Goal: Use online tool/utility: Utilize a website feature to perform a specific function

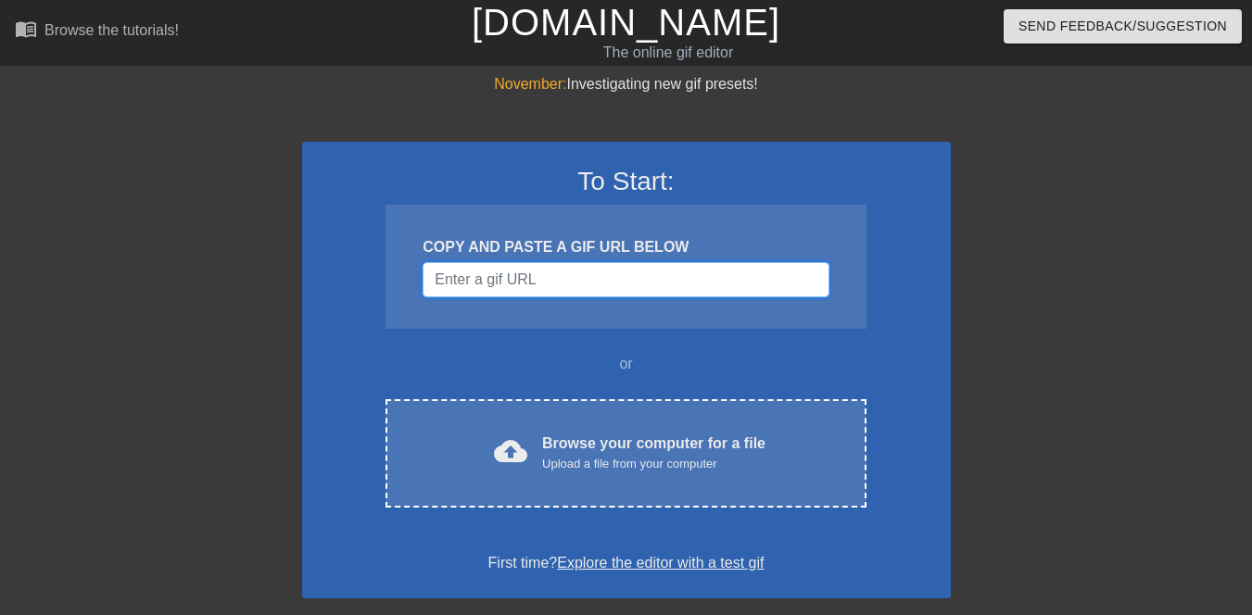
click at [590, 292] on input "Username" at bounding box center [625, 279] width 406 height 35
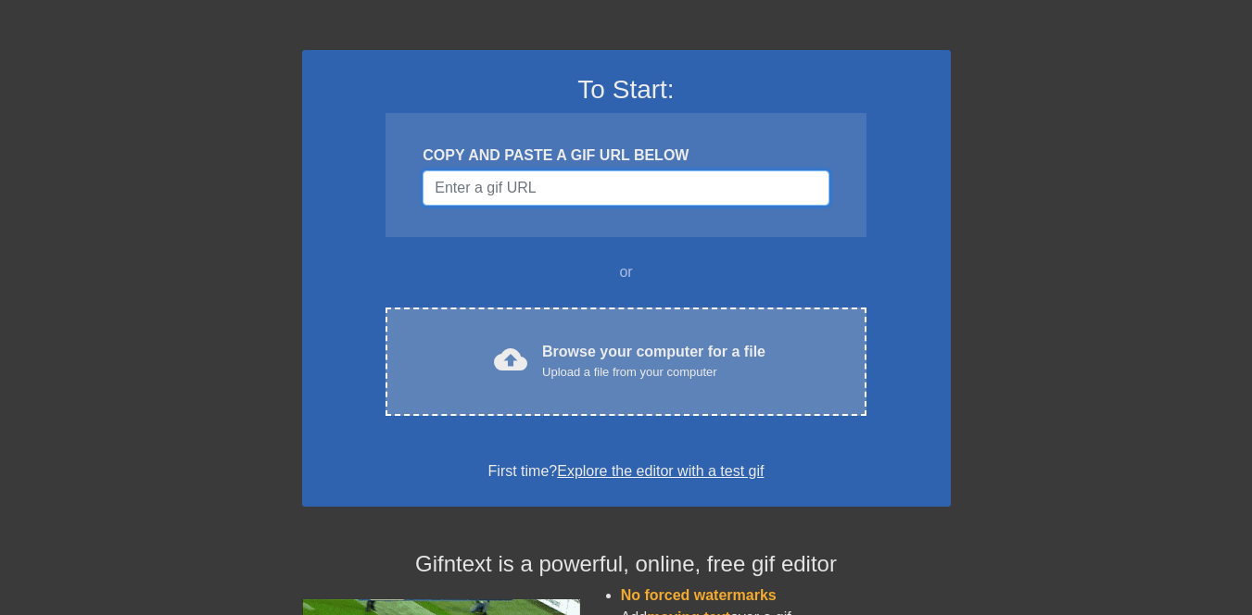
scroll to position [93, 0]
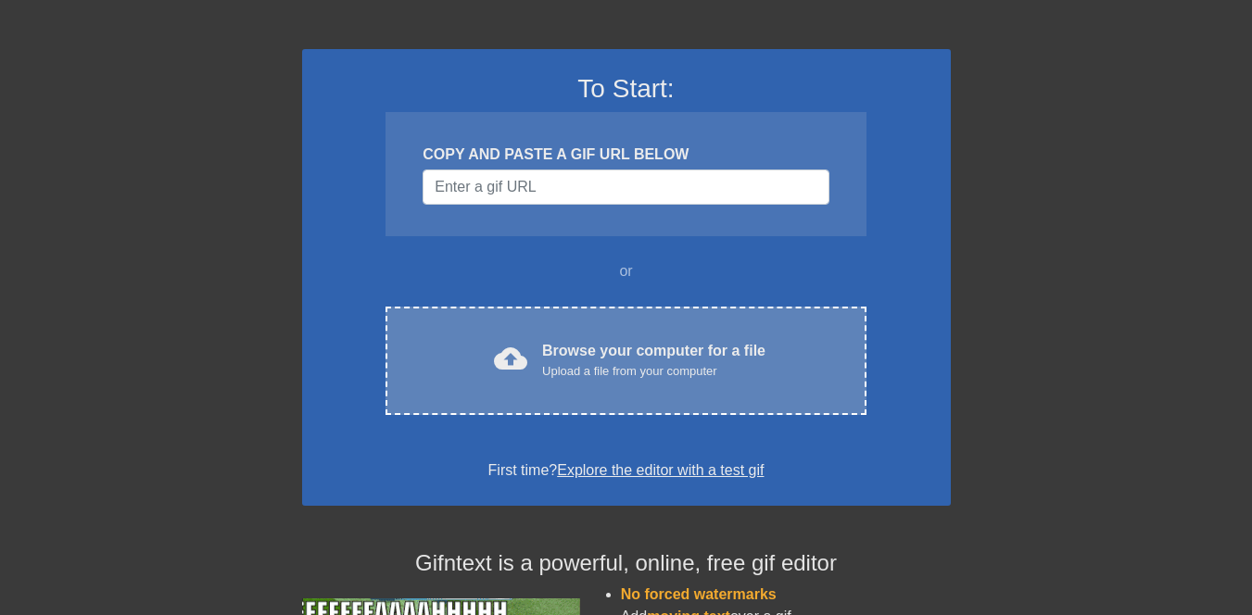
click at [573, 348] on div "Browse your computer for a file Upload a file from your computer" at bounding box center [653, 360] width 223 height 41
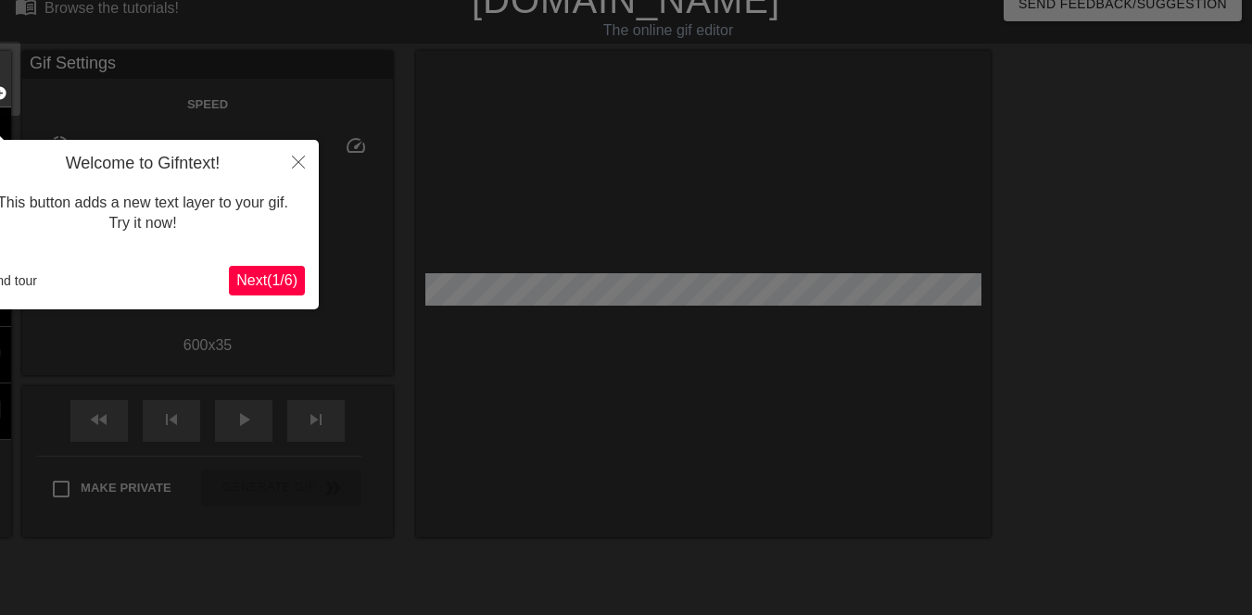
scroll to position [45, 0]
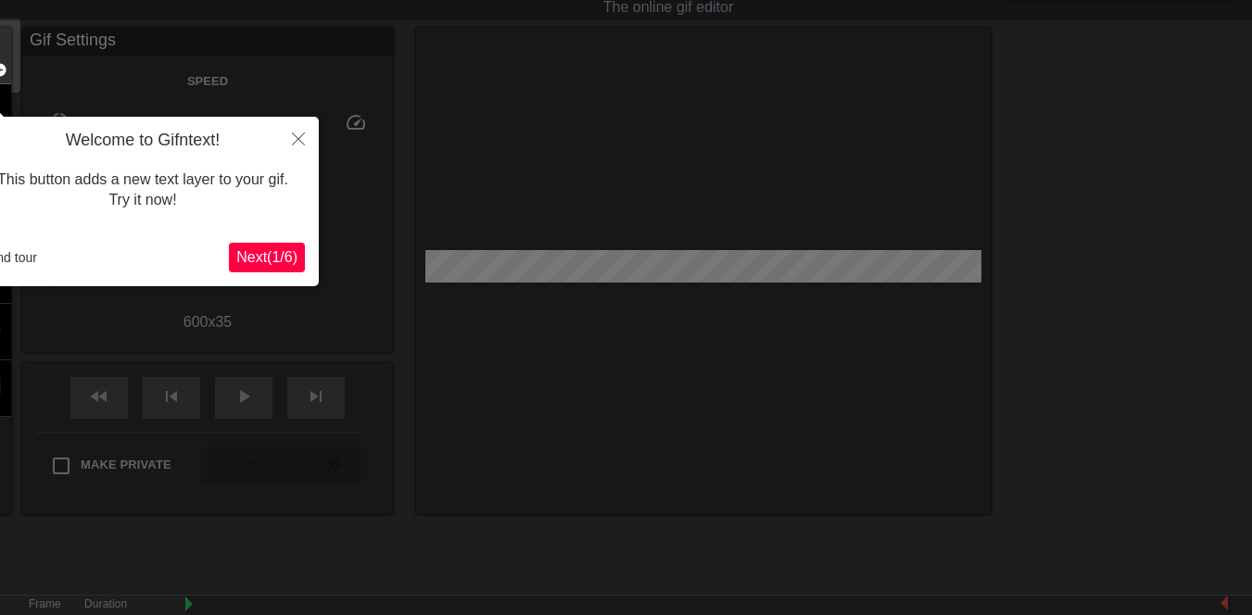
click at [273, 251] on span "Next ( 1 / 6 )" at bounding box center [266, 257] width 61 height 16
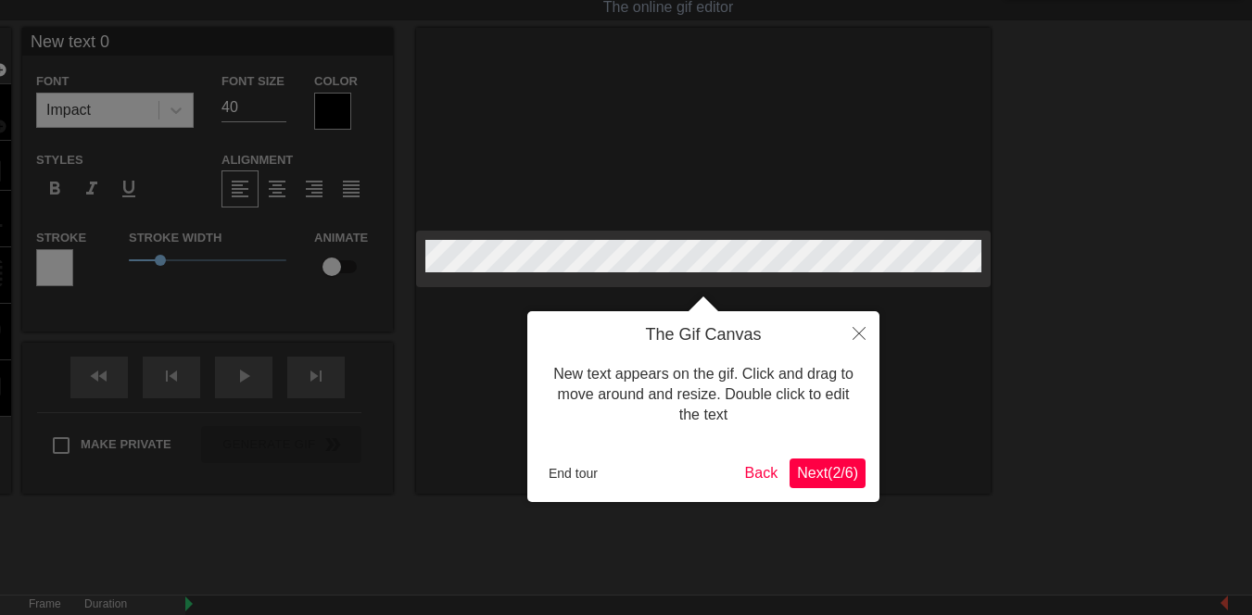
scroll to position [0, 0]
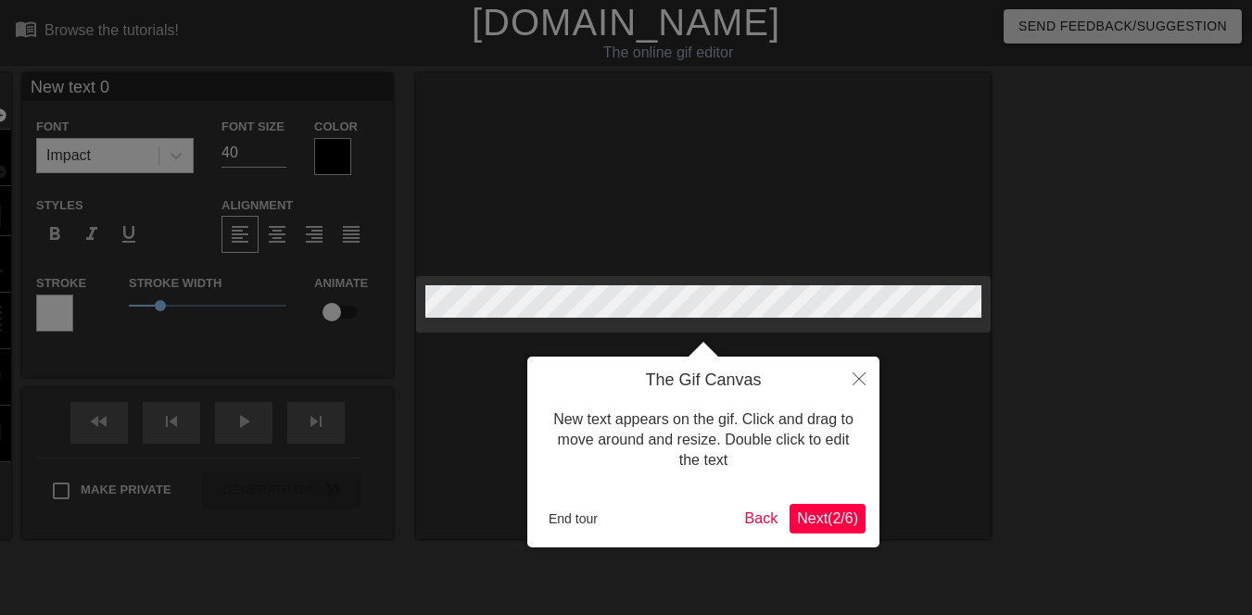
click at [823, 516] on span "Next ( 2 / 6 )" at bounding box center [827, 518] width 61 height 16
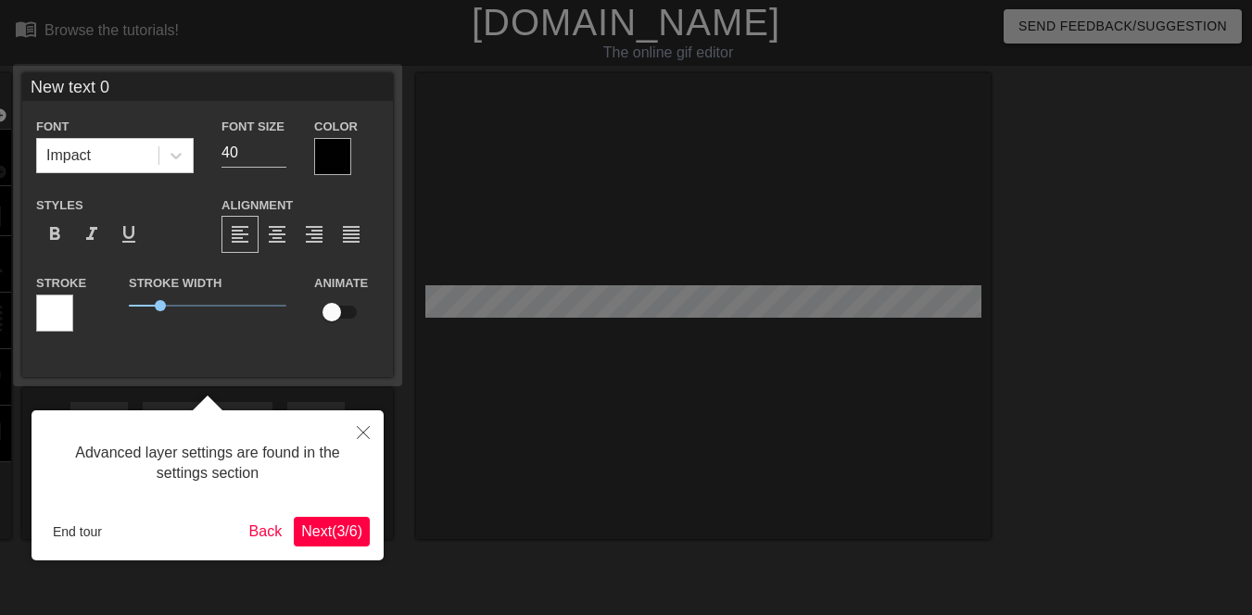
scroll to position [45, 0]
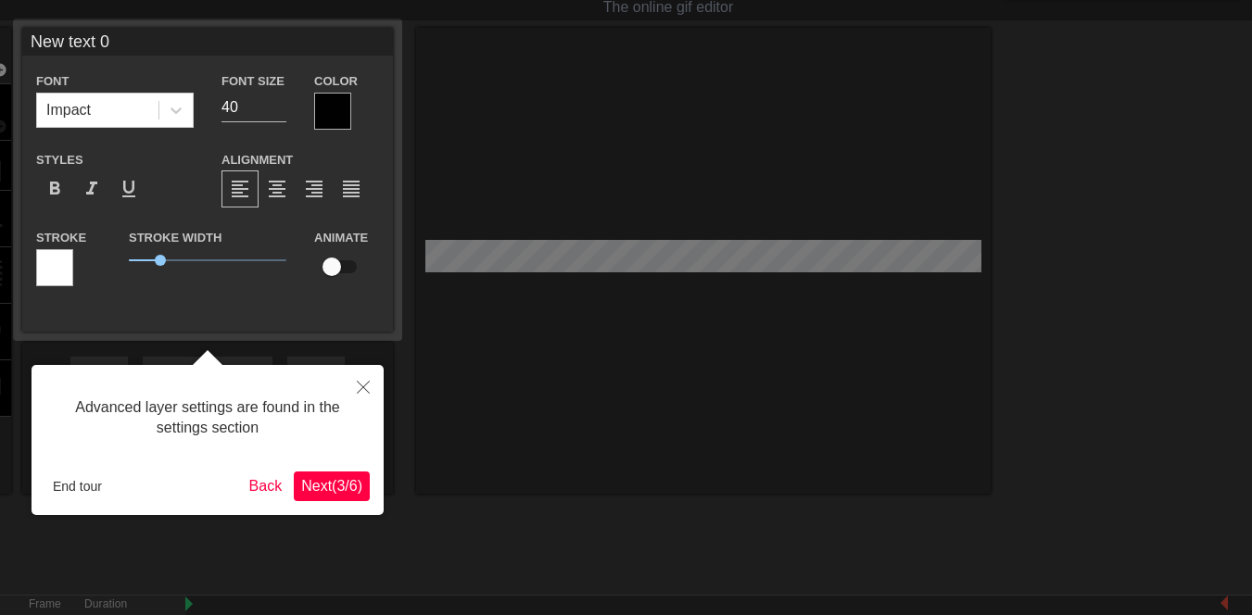
click at [320, 478] on span "Next ( 3 / 6 )" at bounding box center [331, 486] width 61 height 16
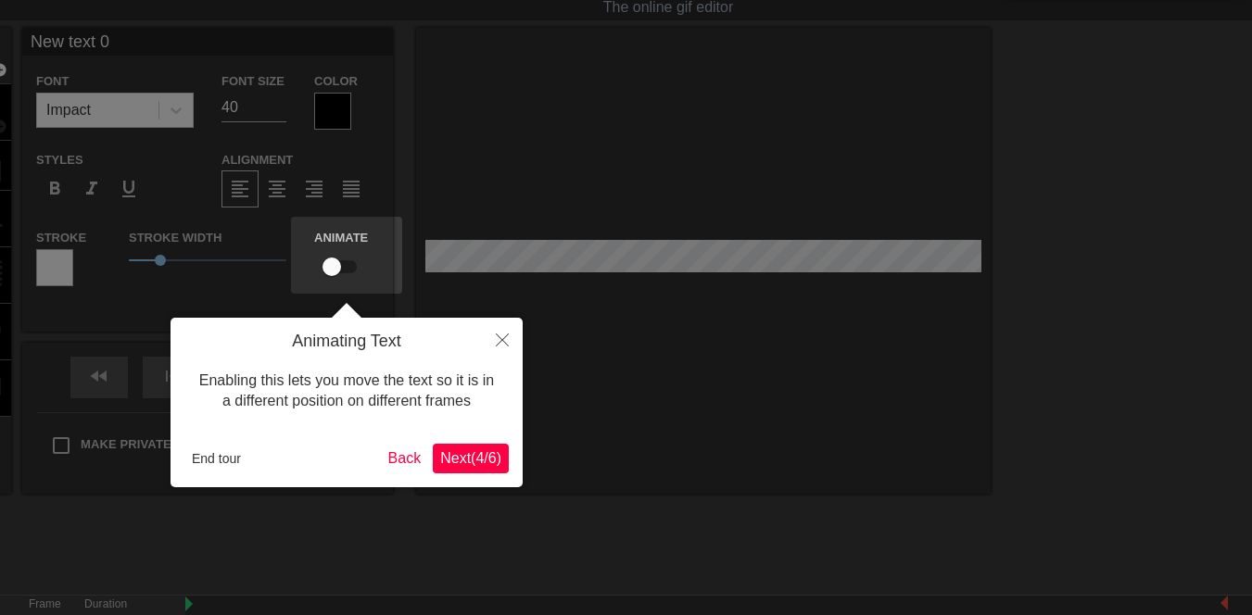
scroll to position [0, 0]
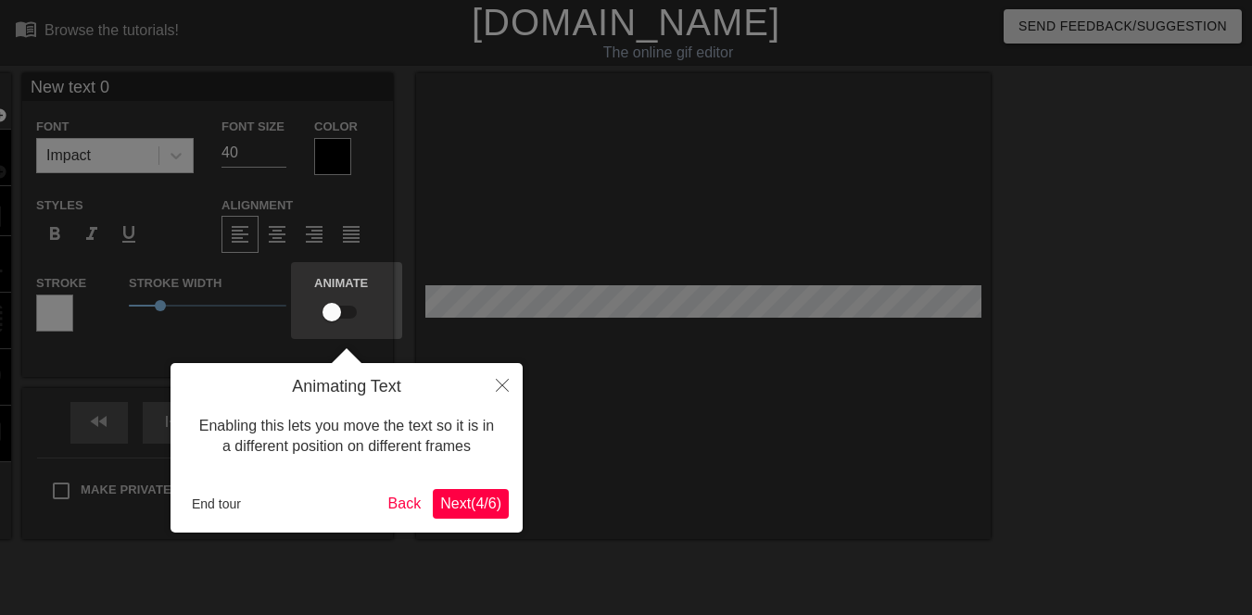
click at [454, 509] on span "Next ( 4 / 6 )" at bounding box center [470, 504] width 61 height 16
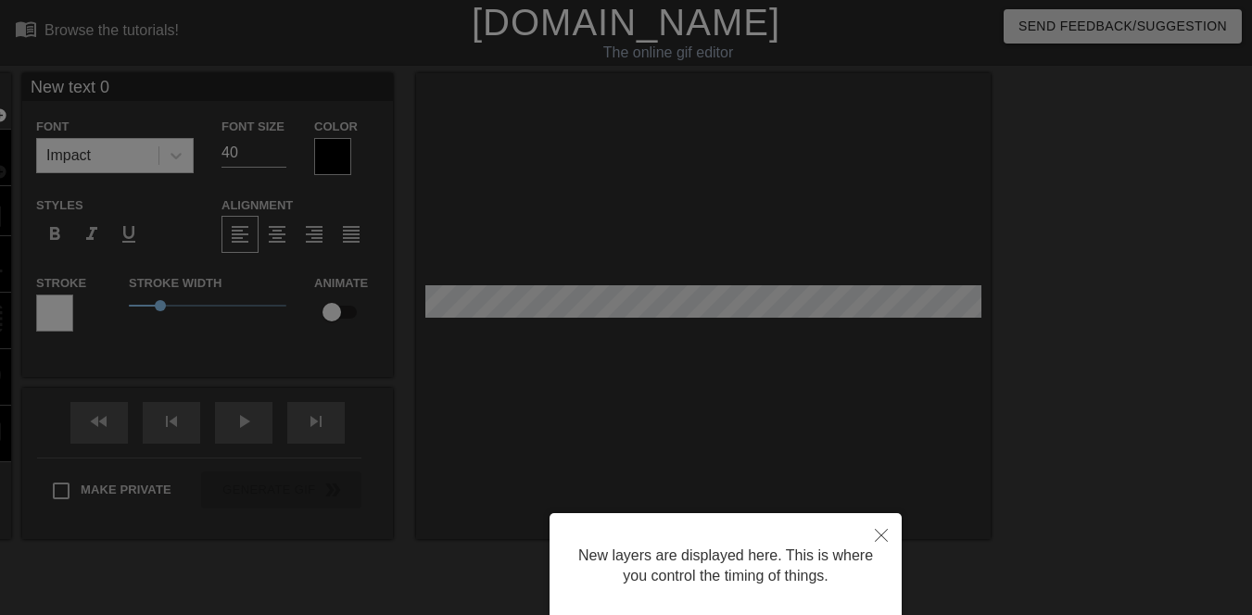
scroll to position [140, 0]
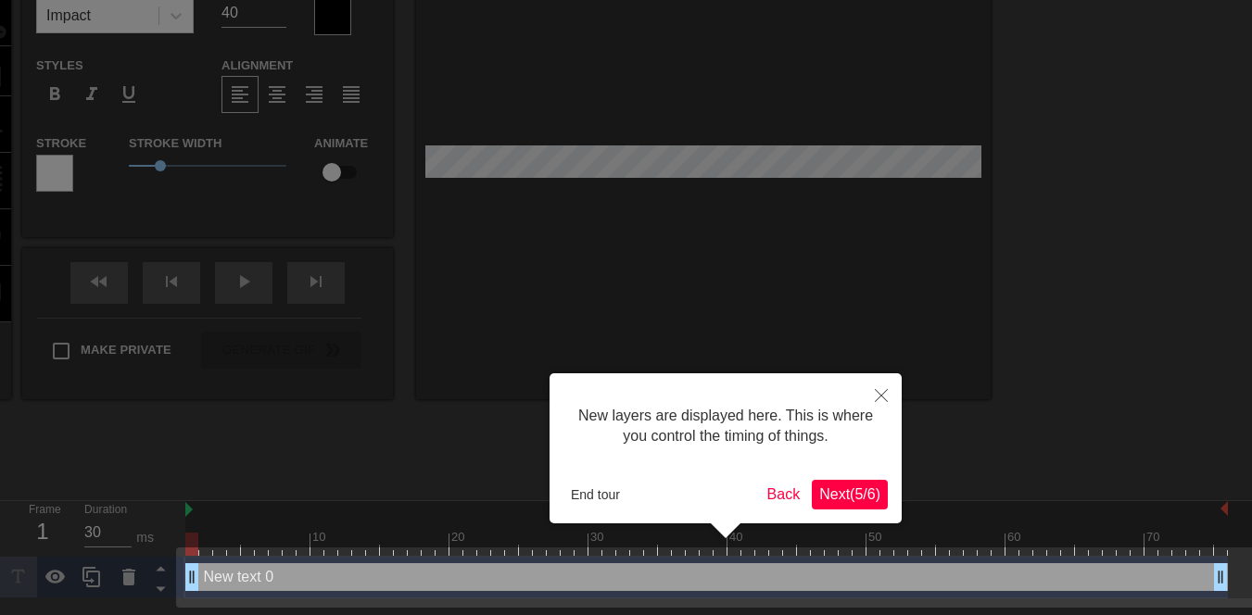
click at [850, 500] on span "Next ( 5 / 6 )" at bounding box center [849, 494] width 61 height 16
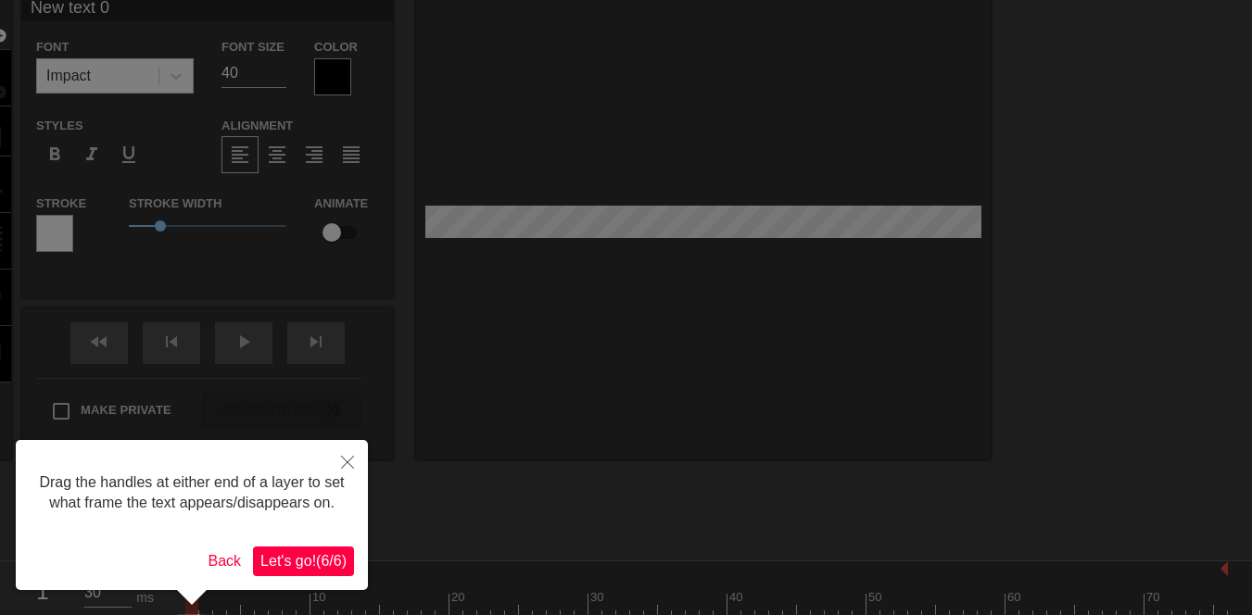
scroll to position [0, 0]
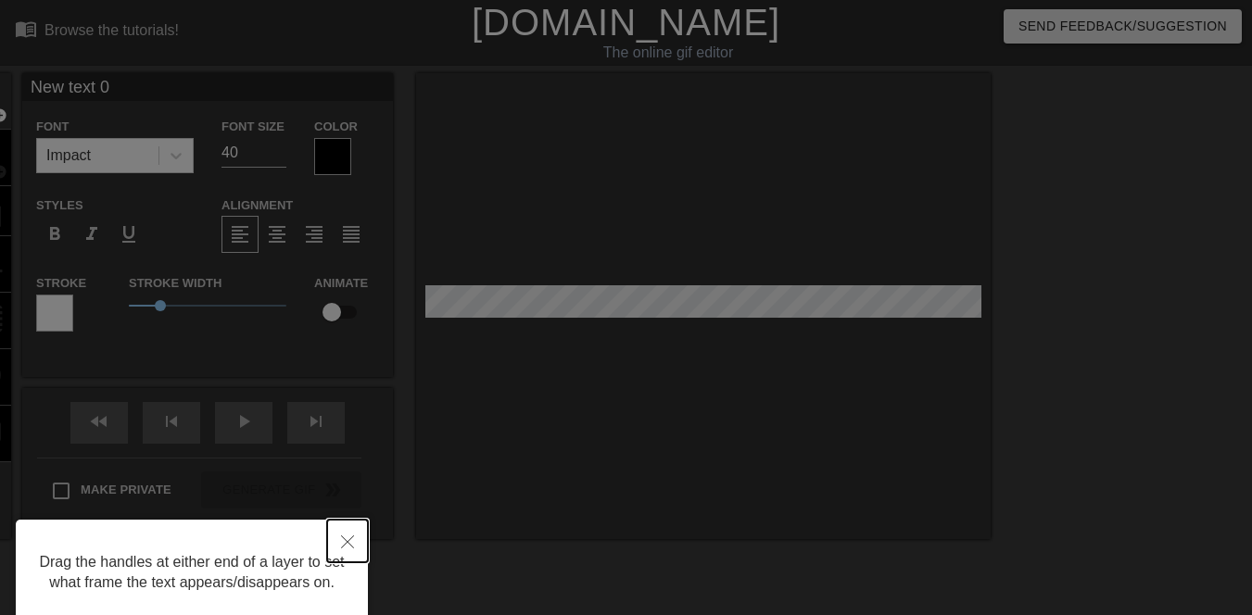
click at [352, 539] on icon "Close" at bounding box center [347, 541] width 13 height 13
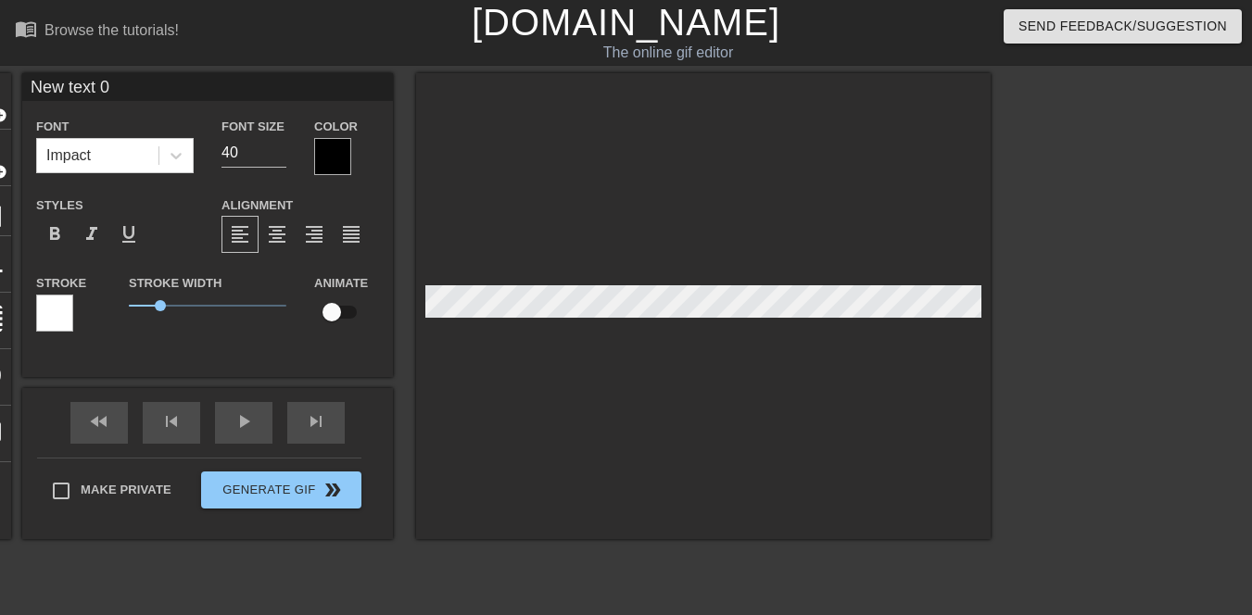
scroll to position [2, 6]
click at [697, 323] on div at bounding box center [703, 306] width 574 height 466
click at [731, 546] on div "title add_circle image add_circle crop photo_size_select_large help keyboard Ne…" at bounding box center [475, 351] width 1029 height 556
click at [700, 489] on div at bounding box center [703, 306] width 574 height 466
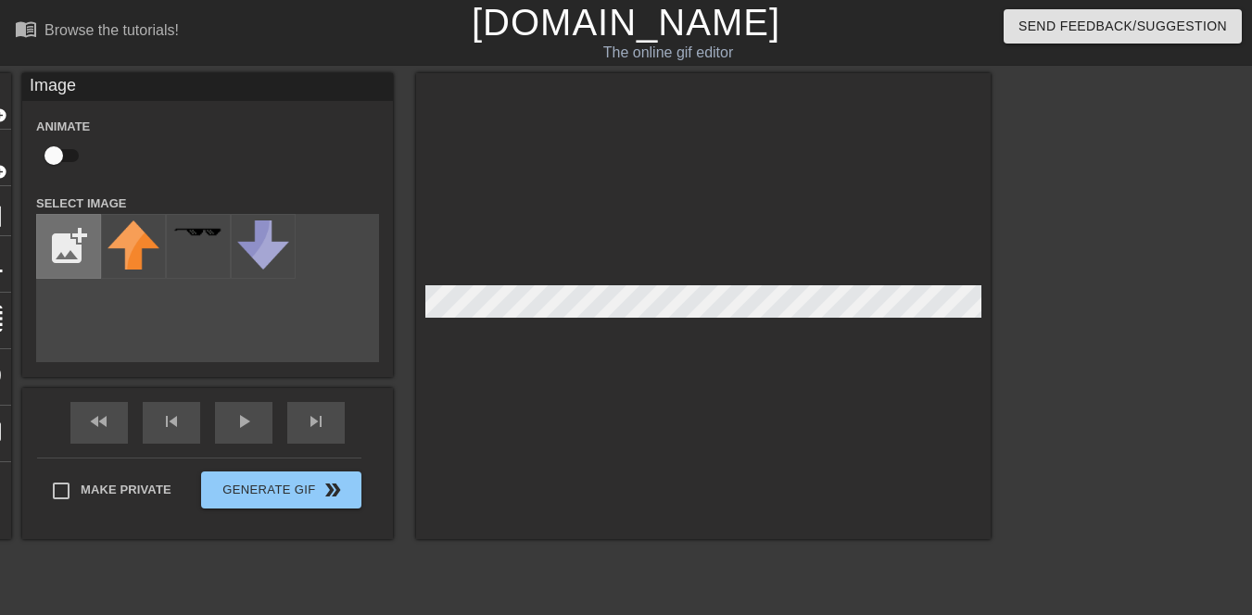
click at [86, 258] on input "file" at bounding box center [68, 246] width 63 height 63
type input "C:\fakepath\tumblr_b51e280f6141010c30d1c0886bc2db22_18c18dee_540.png"
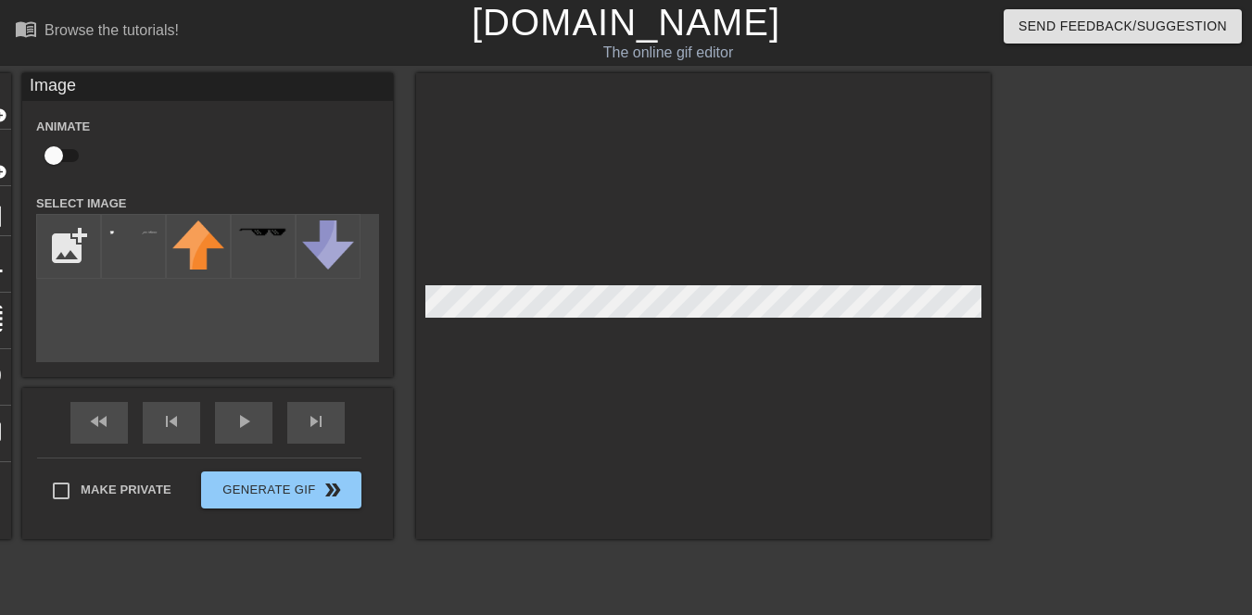
click at [700, 494] on div at bounding box center [703, 306] width 574 height 466
click at [145, 258] on div at bounding box center [133, 246] width 65 height 65
drag, startPoint x: 132, startPoint y: 248, endPoint x: 166, endPoint y: 276, distance: 44.1
click at [208, 275] on div "add_photo_alternate" at bounding box center [207, 288] width 343 height 148
click at [129, 257] on div at bounding box center [133, 246] width 65 height 65
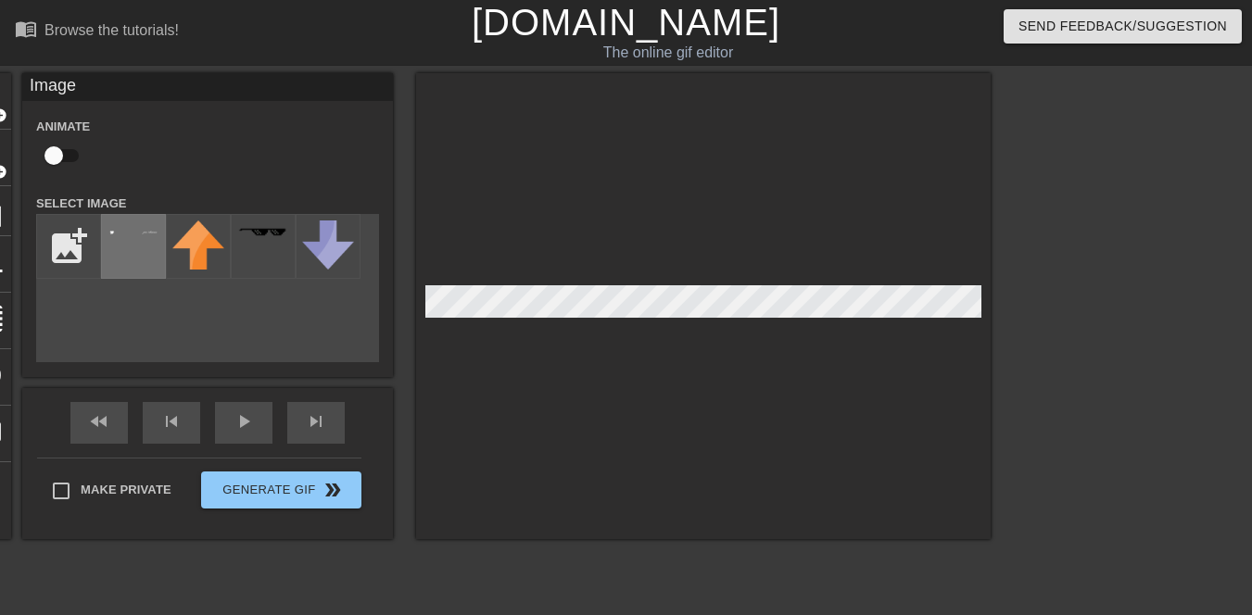
click at [129, 257] on div at bounding box center [133, 246] width 65 height 65
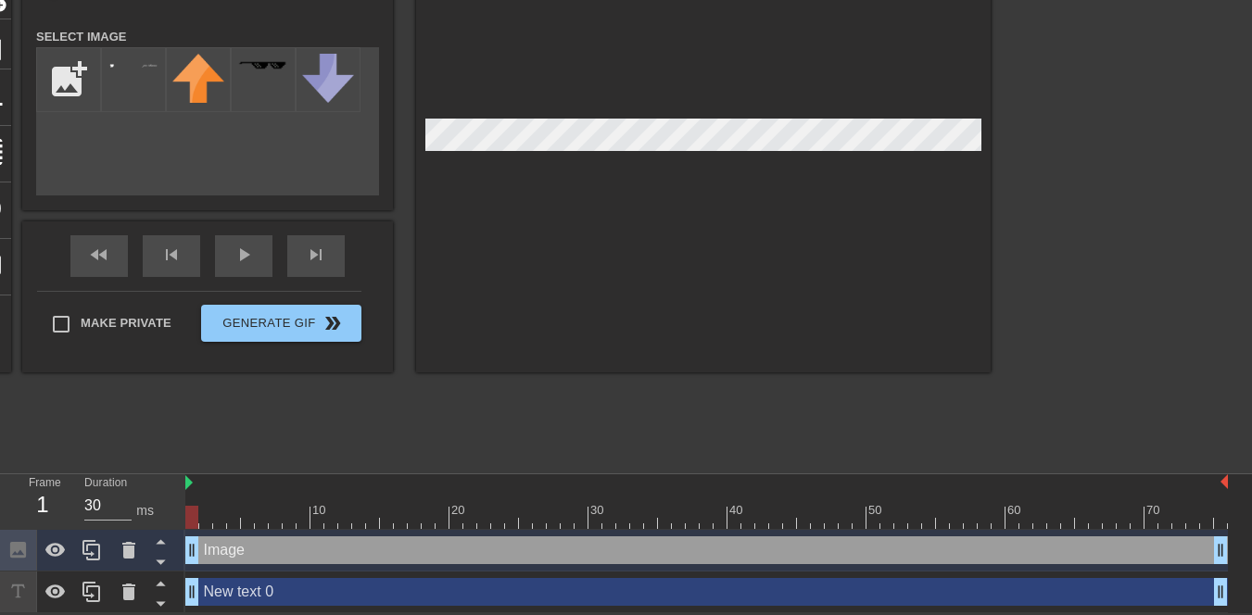
scroll to position [0, 0]
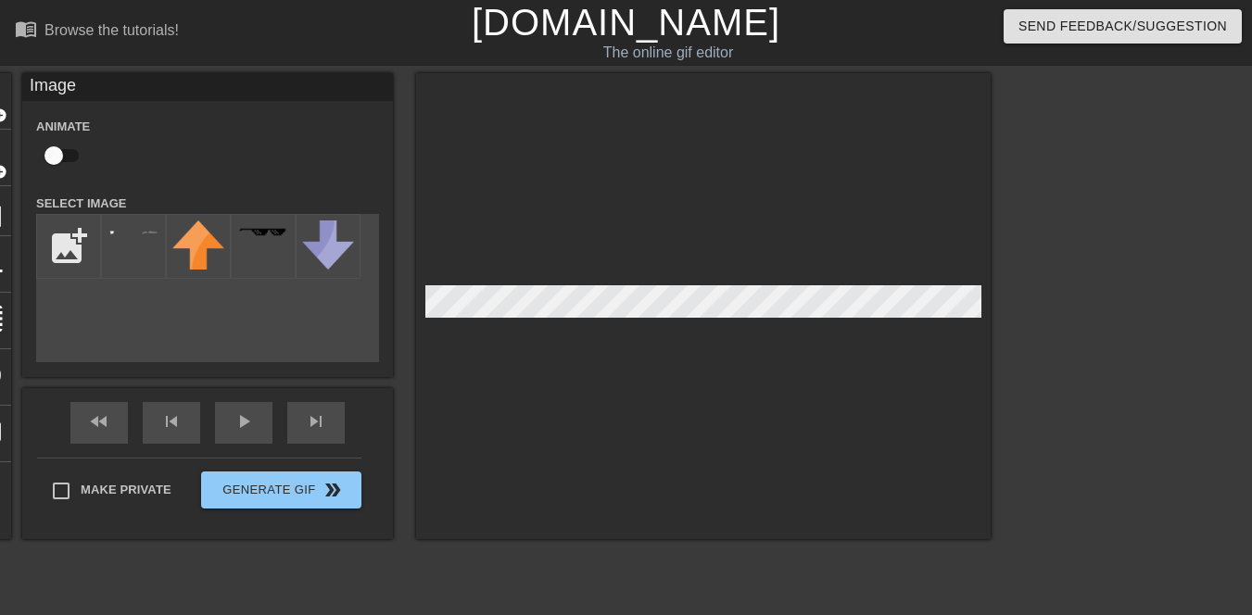
click at [650, 286] on div at bounding box center [703, 306] width 574 height 466
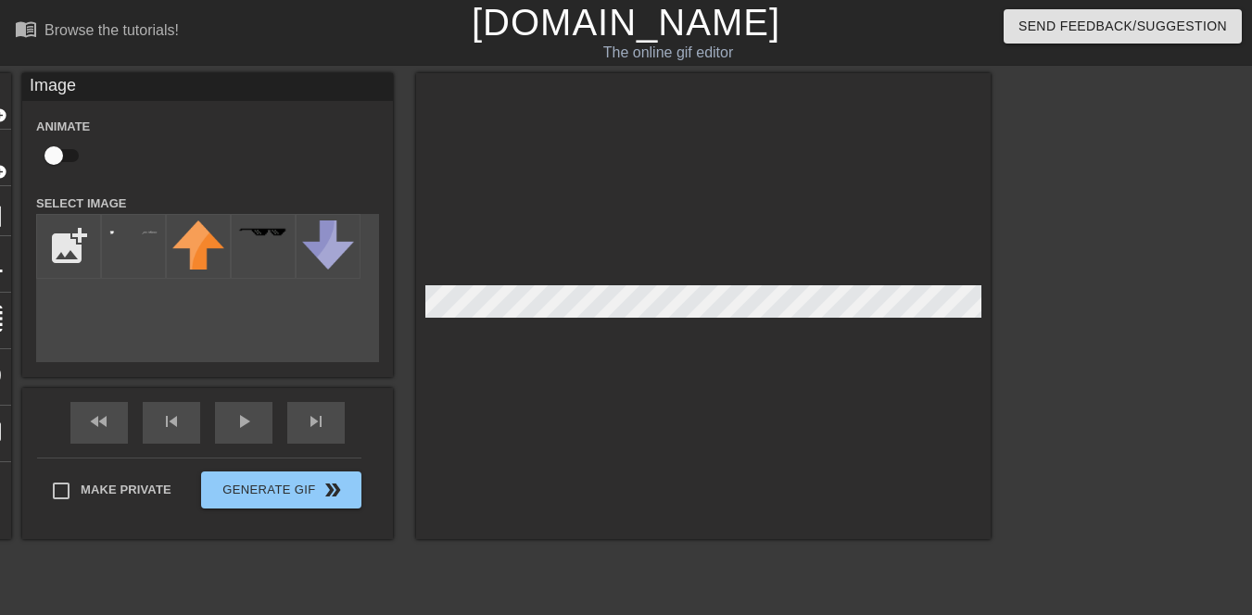
click at [652, 431] on div at bounding box center [703, 306] width 574 height 466
click at [126, 242] on div at bounding box center [133, 246] width 65 height 65
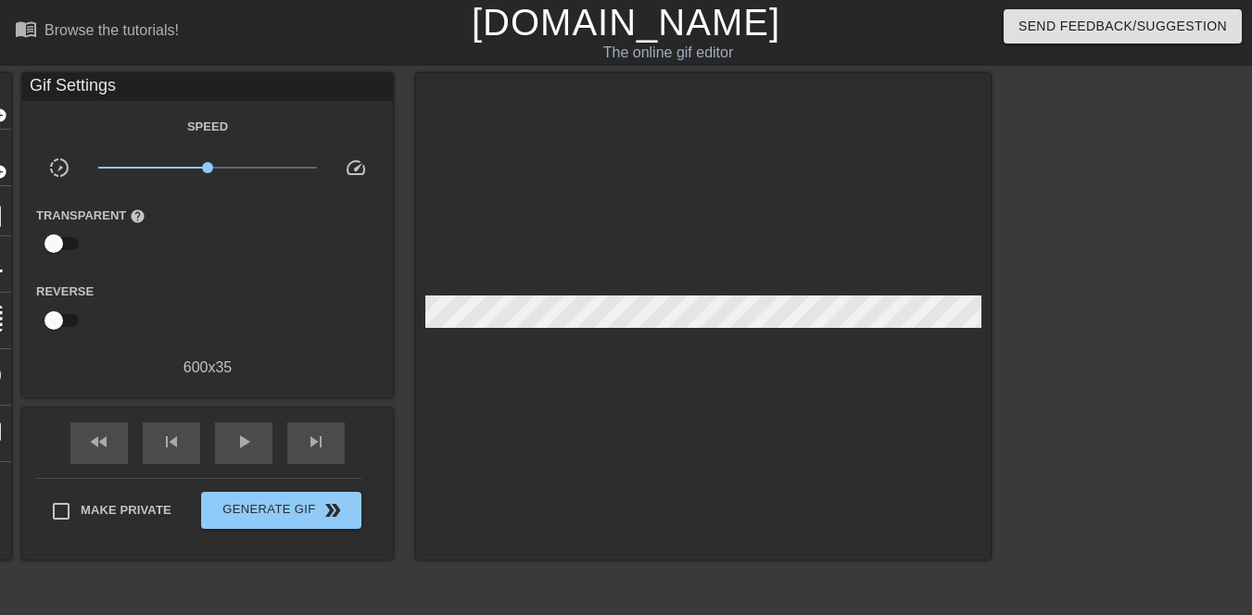
click at [683, 261] on div at bounding box center [703, 316] width 574 height 486
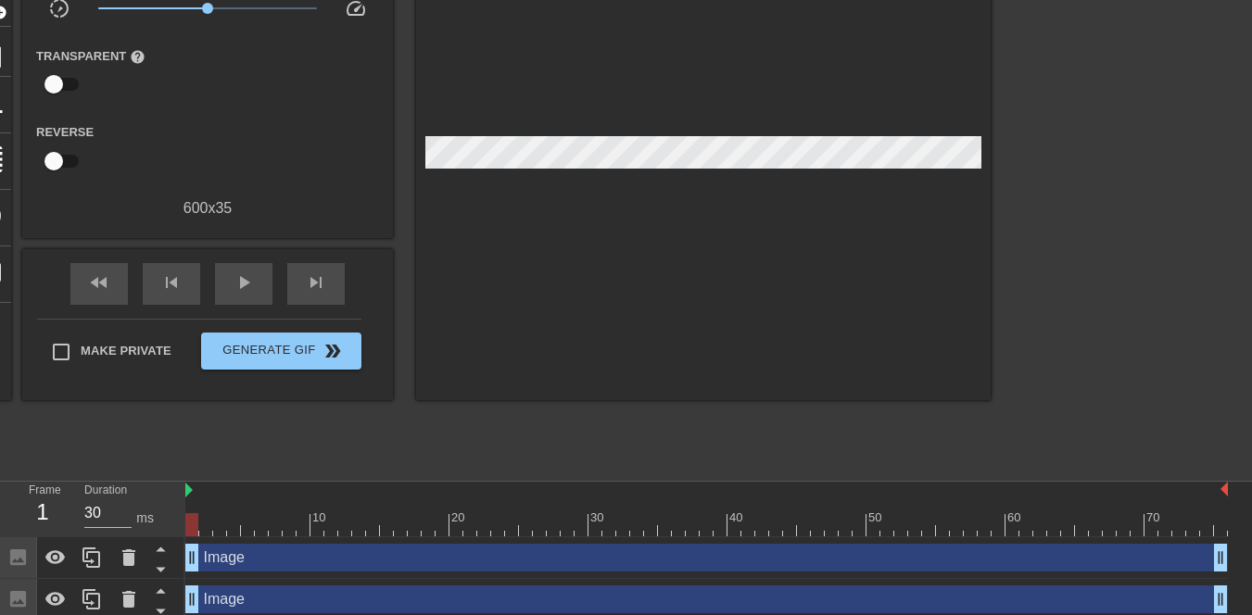
scroll to position [210, 0]
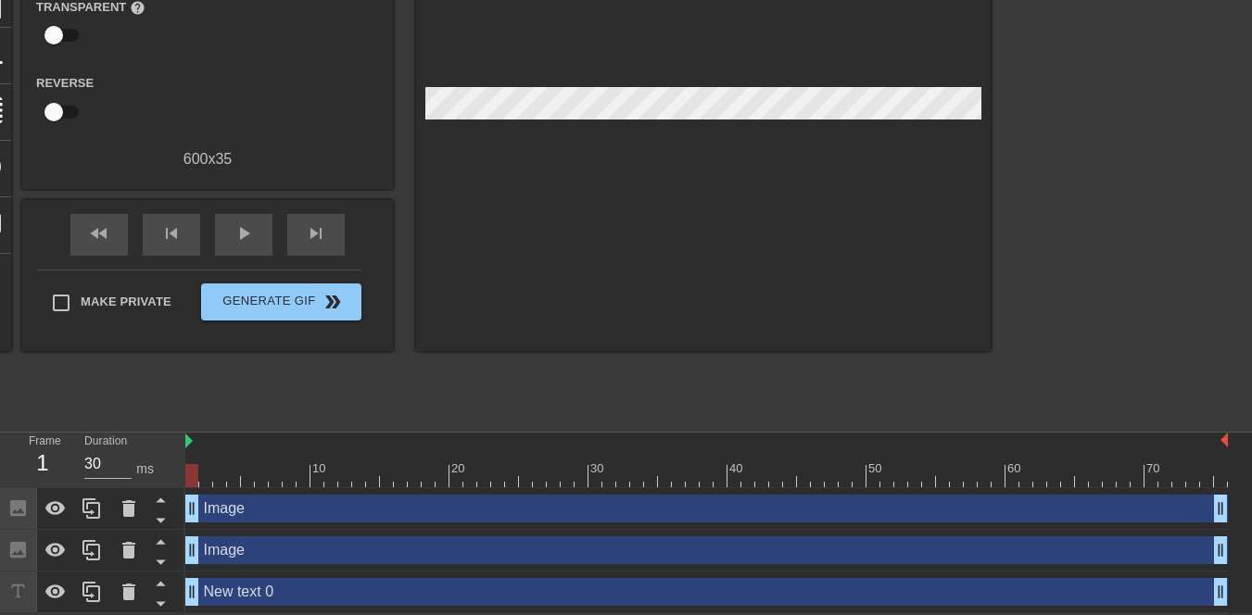
click at [280, 513] on div "Image drag_handle drag_handle" at bounding box center [706, 509] width 1042 height 28
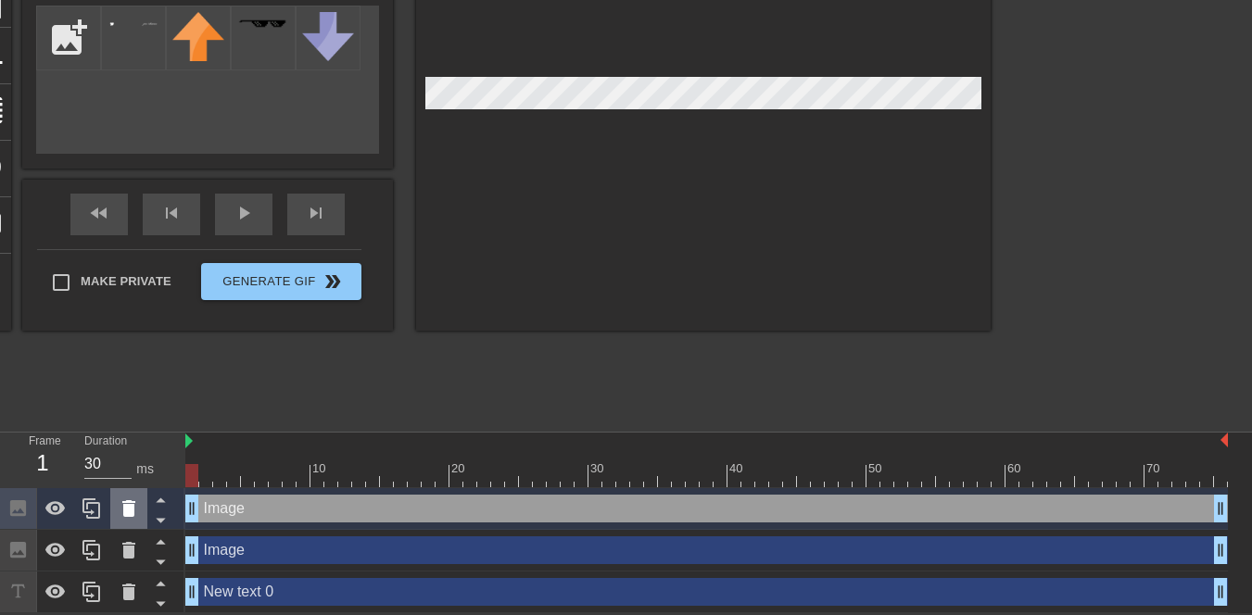
click at [130, 514] on icon at bounding box center [128, 508] width 13 height 17
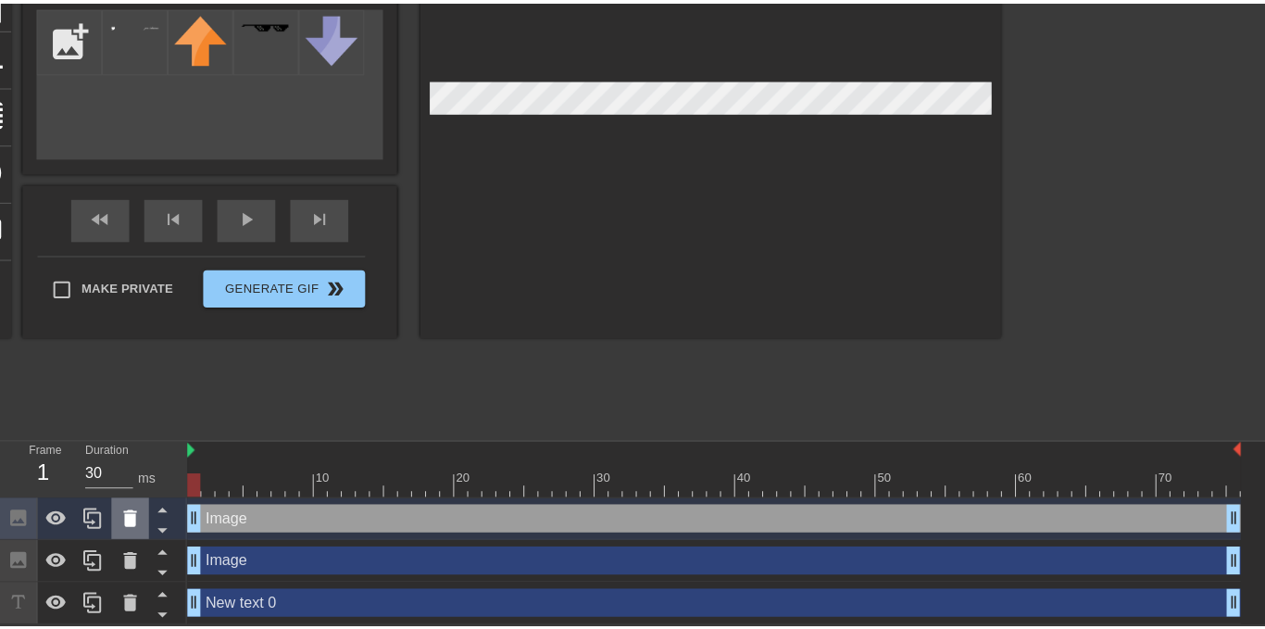
scroll to position [196, 0]
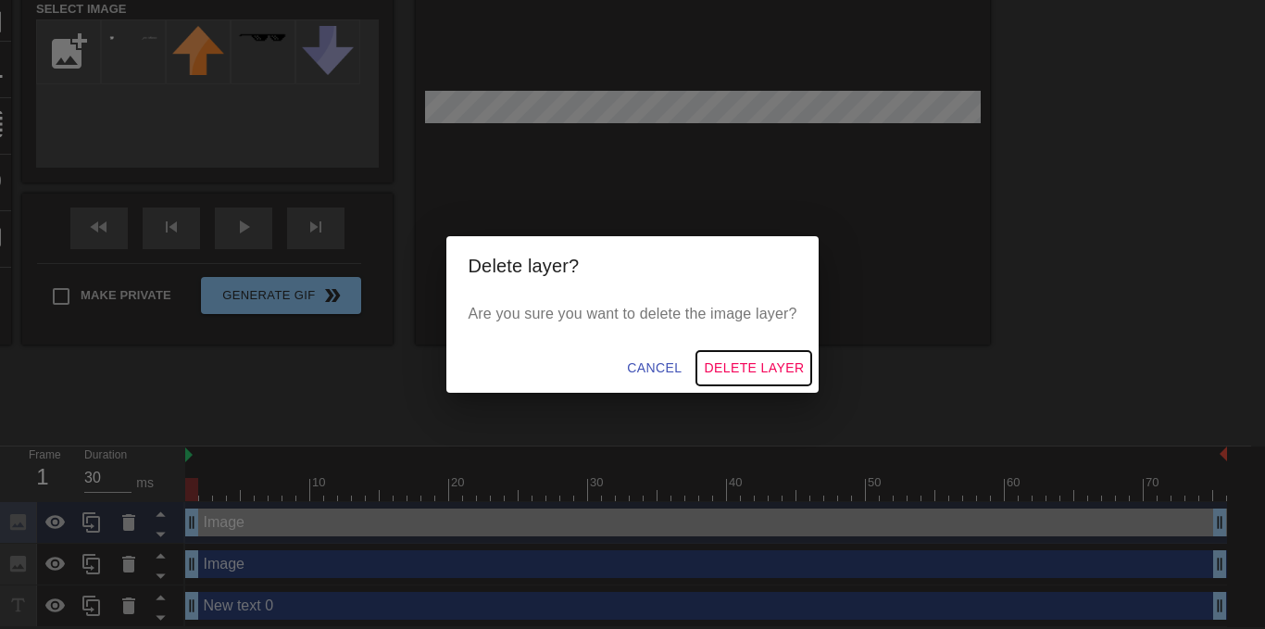
click at [749, 363] on span "Delete Layer" at bounding box center [754, 368] width 100 height 23
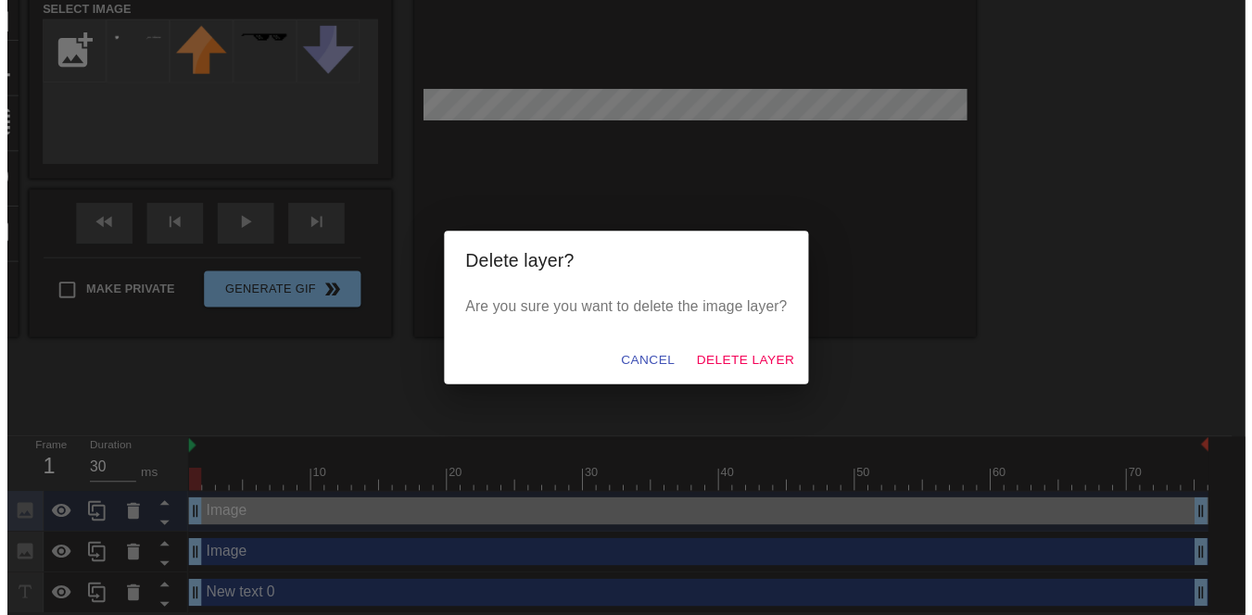
scroll to position [169, 0]
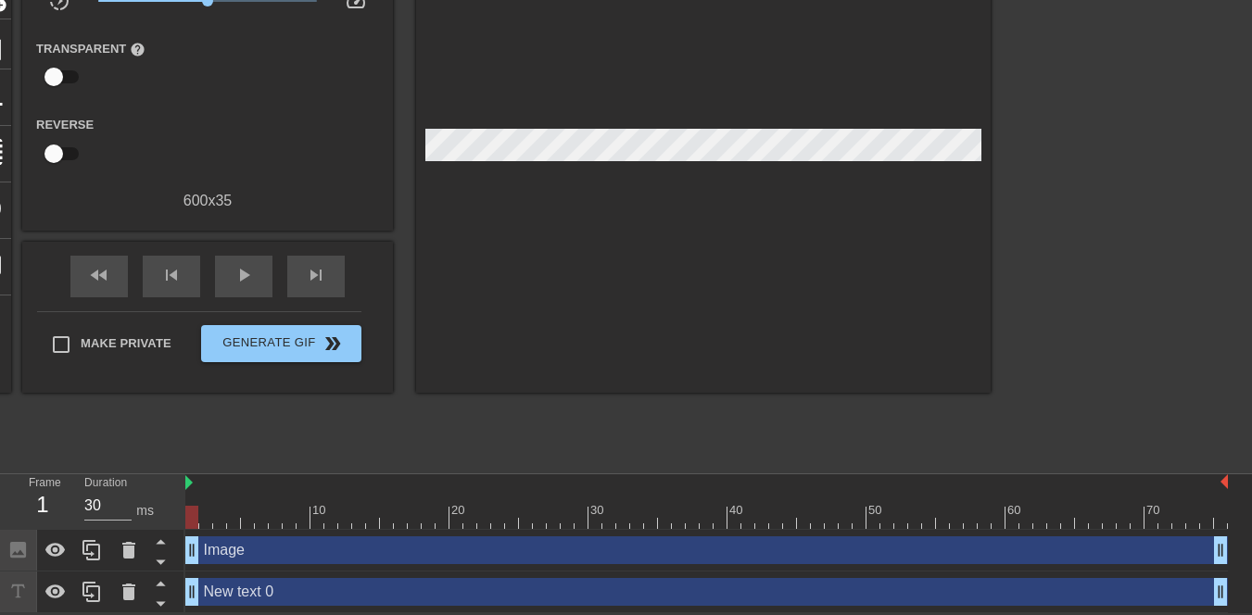
click at [291, 546] on div "Image drag_handle drag_handle" at bounding box center [706, 550] width 1042 height 28
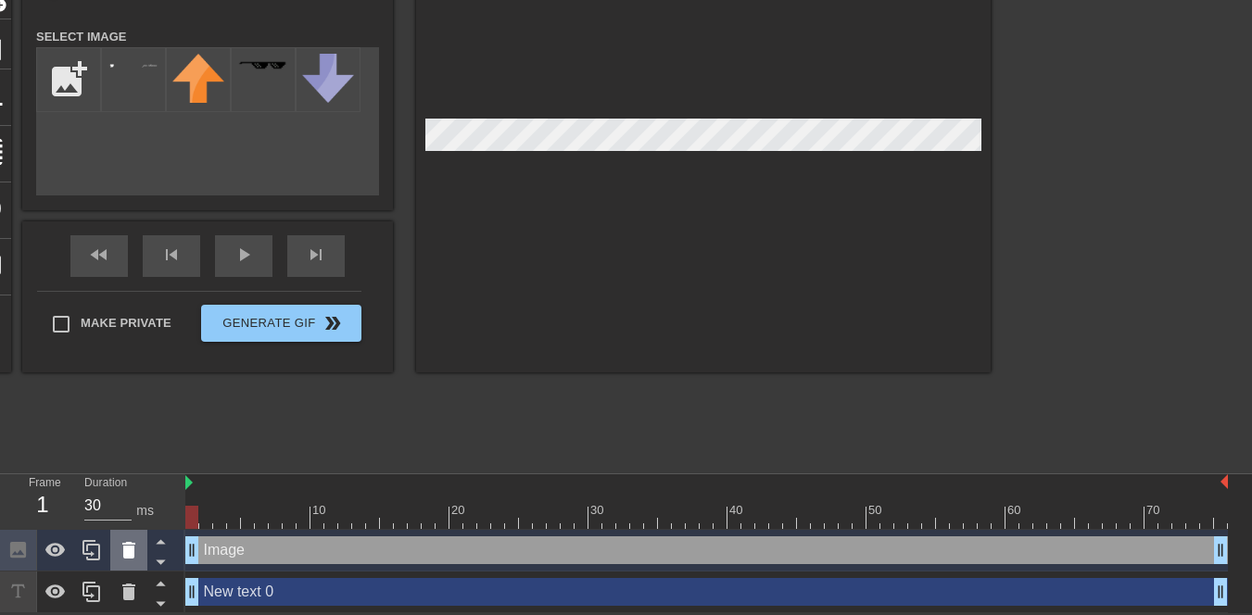
click at [137, 549] on icon at bounding box center [129, 550] width 22 height 22
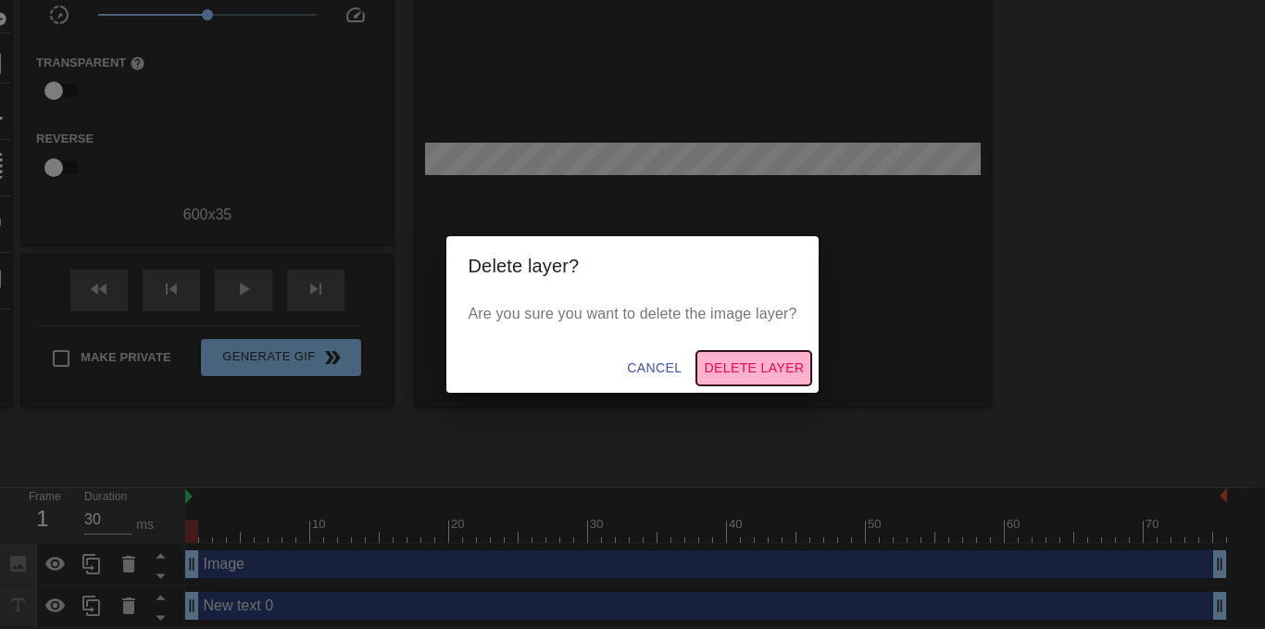
click at [731, 363] on span "Delete Layer" at bounding box center [754, 368] width 100 height 23
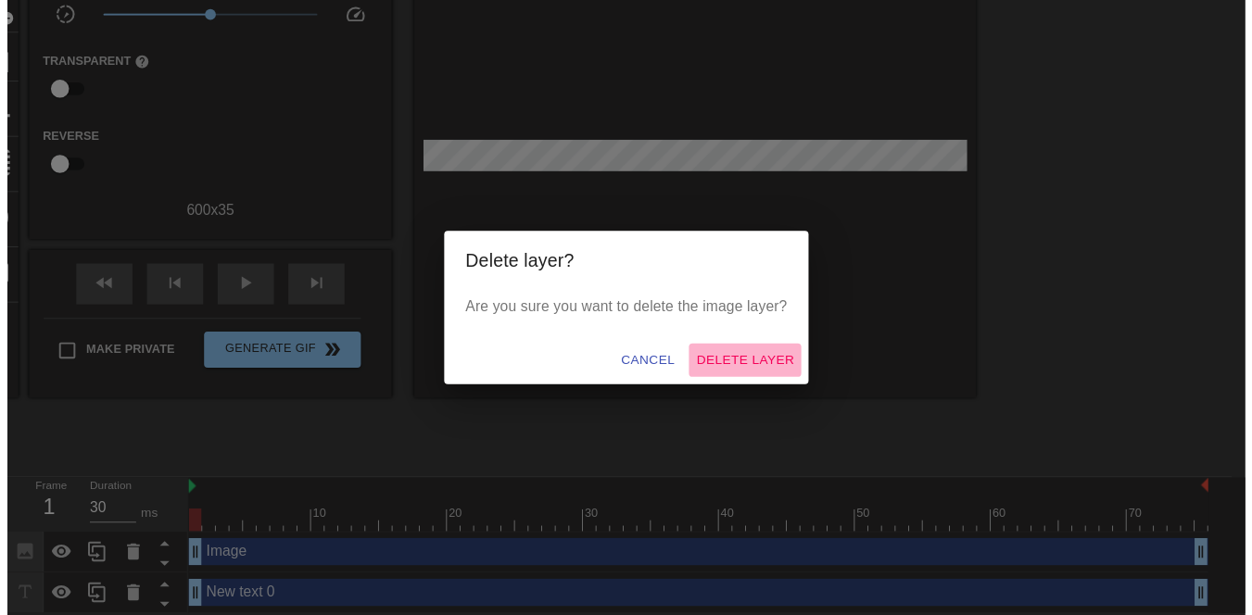
scroll to position [127, 0]
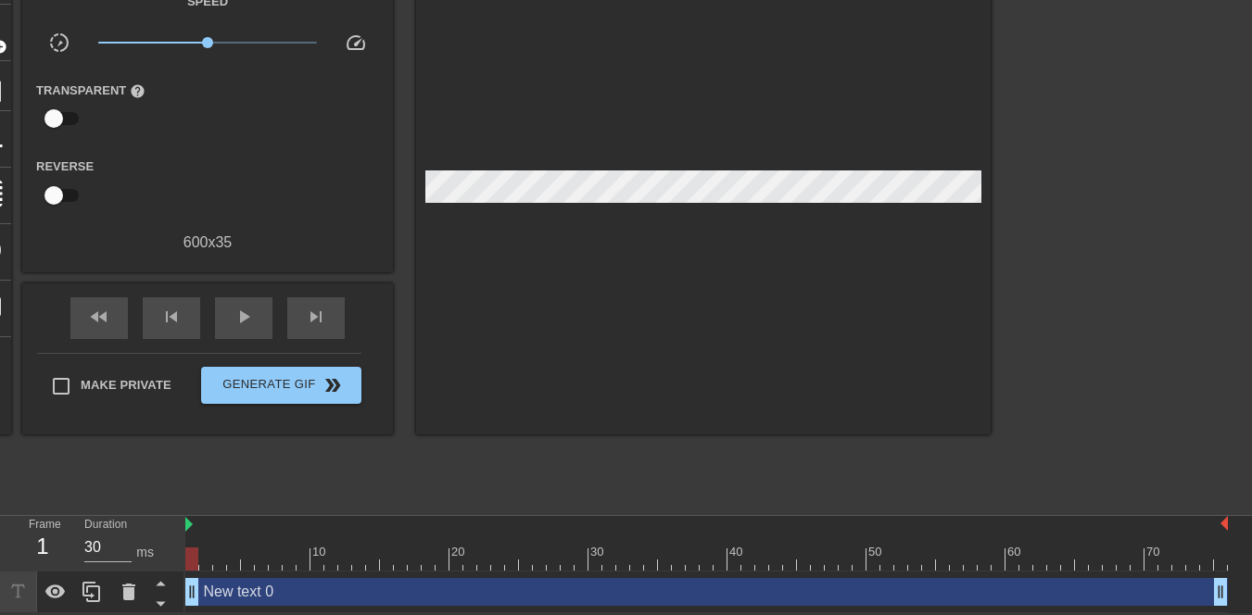
click at [245, 585] on div "New text 0 drag_handle drag_handle" at bounding box center [706, 592] width 1042 height 28
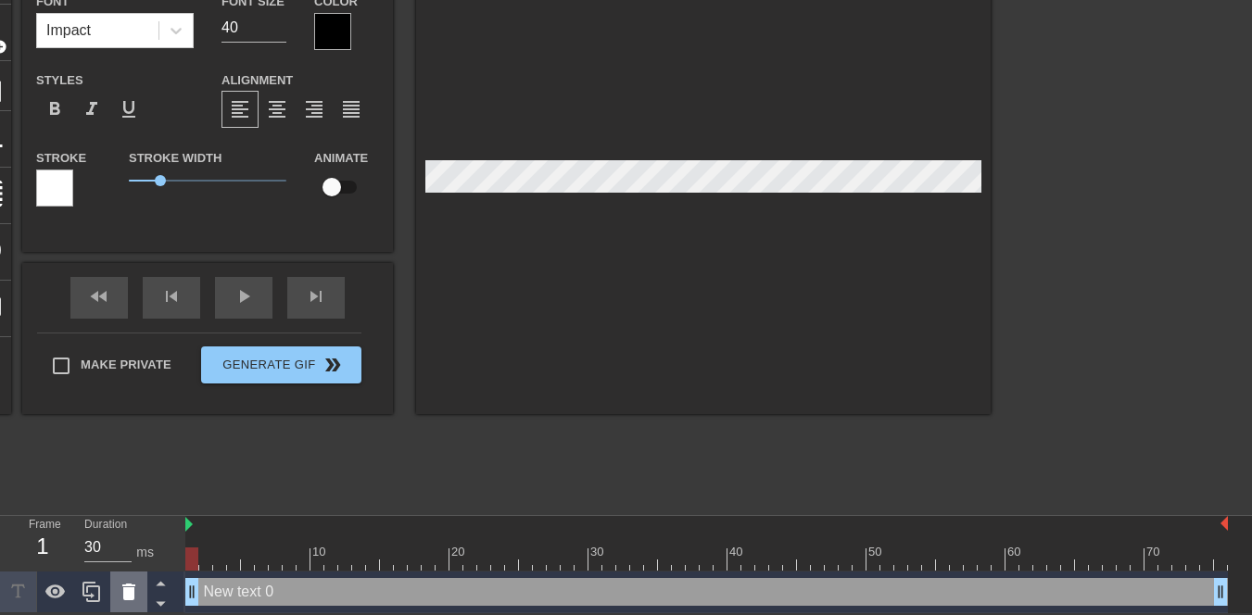
click at [130, 593] on icon at bounding box center [128, 592] width 13 height 17
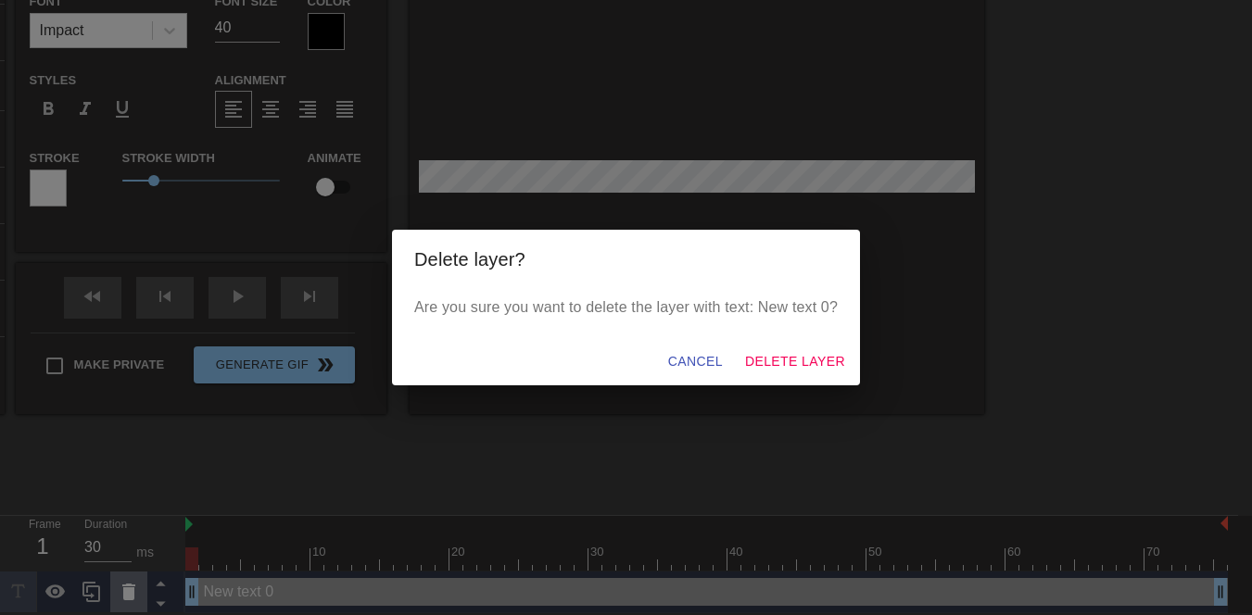
scroll to position [113, 0]
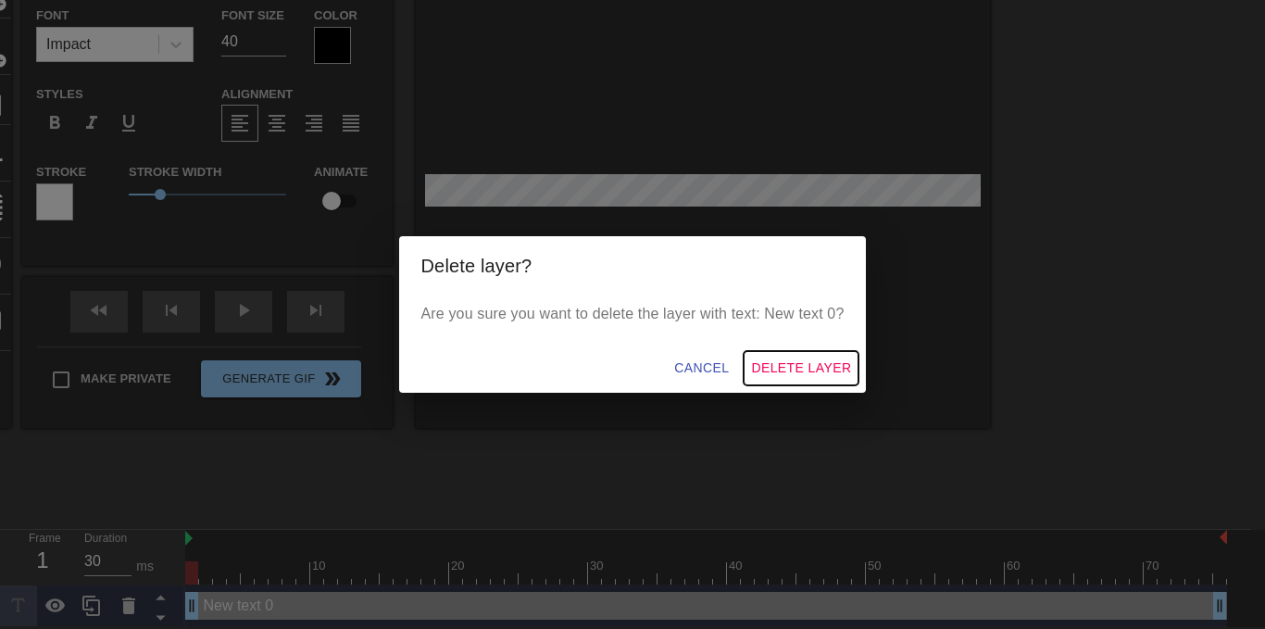
click at [803, 376] on span "Delete Layer" at bounding box center [801, 368] width 100 height 23
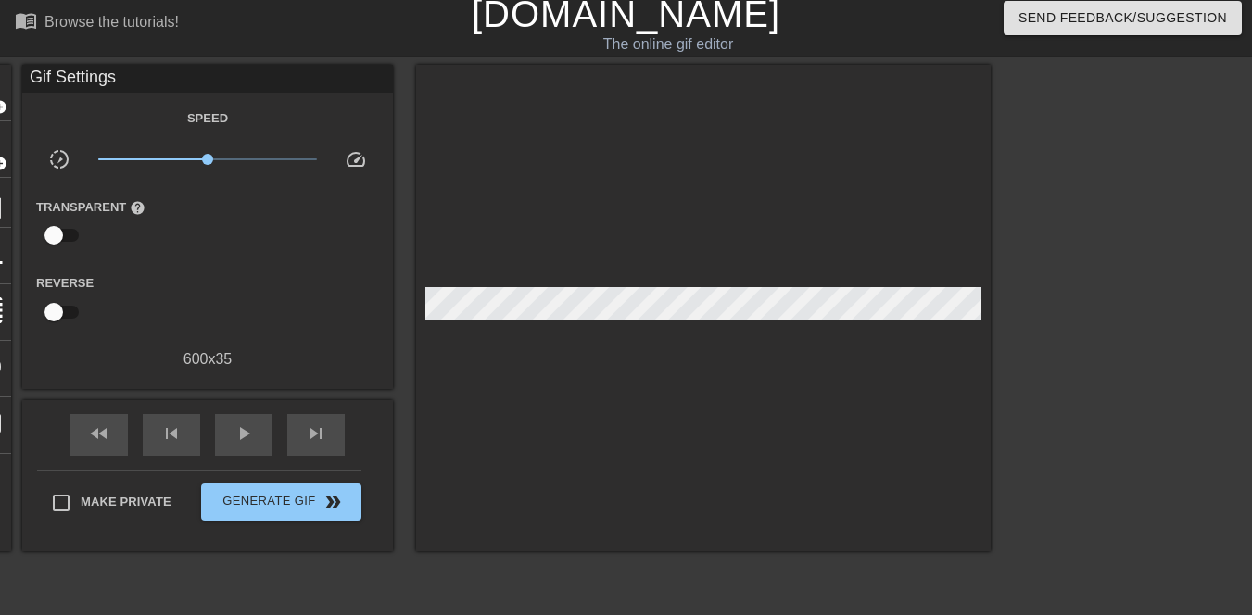
scroll to position [0, 0]
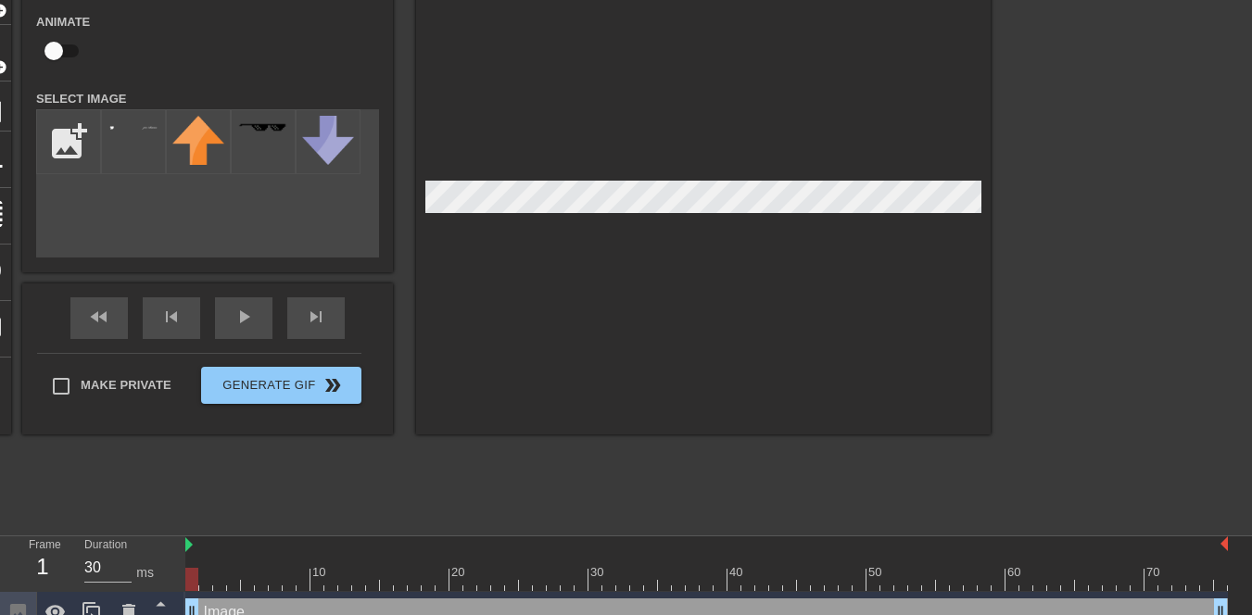
scroll to position [127, 0]
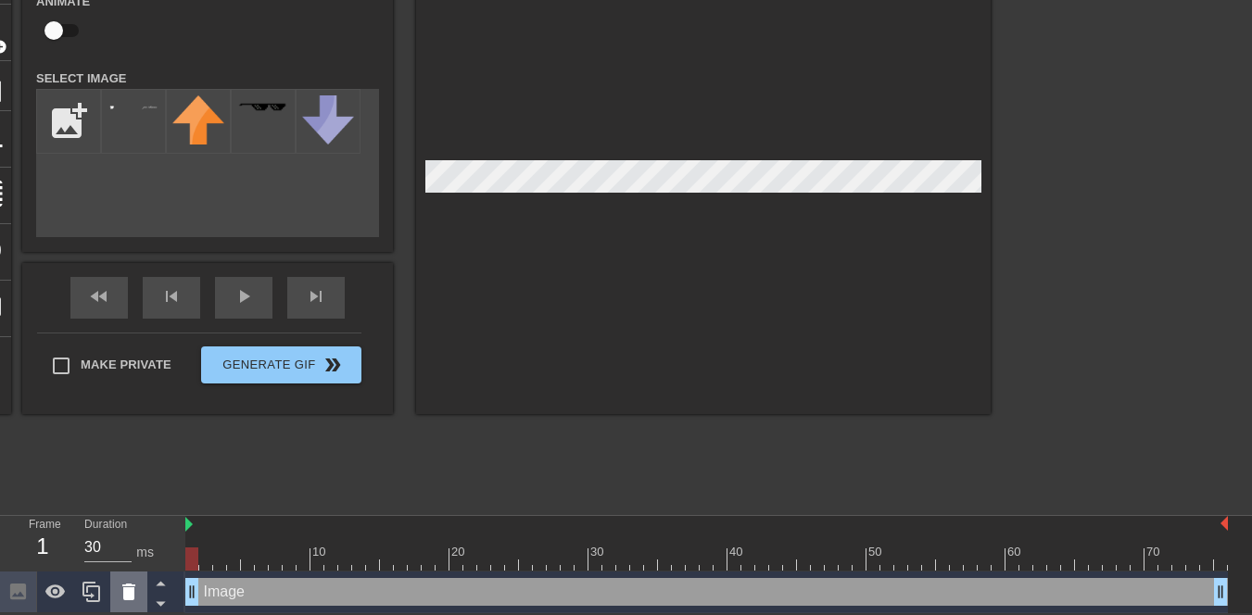
click at [133, 594] on icon at bounding box center [128, 592] width 13 height 17
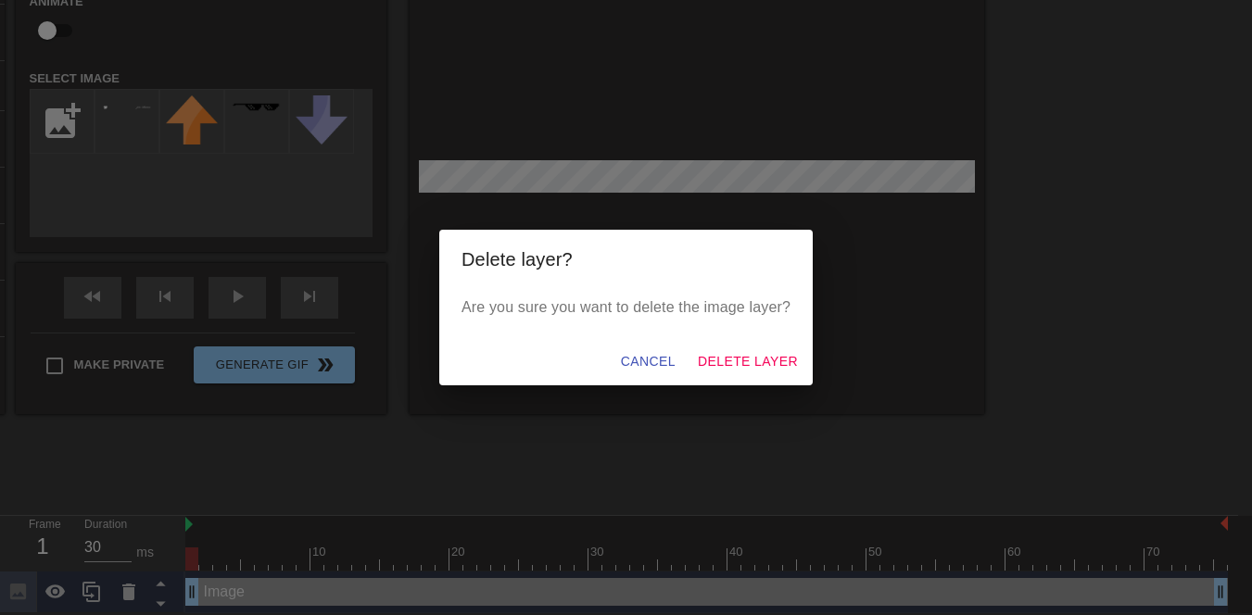
scroll to position [113, 0]
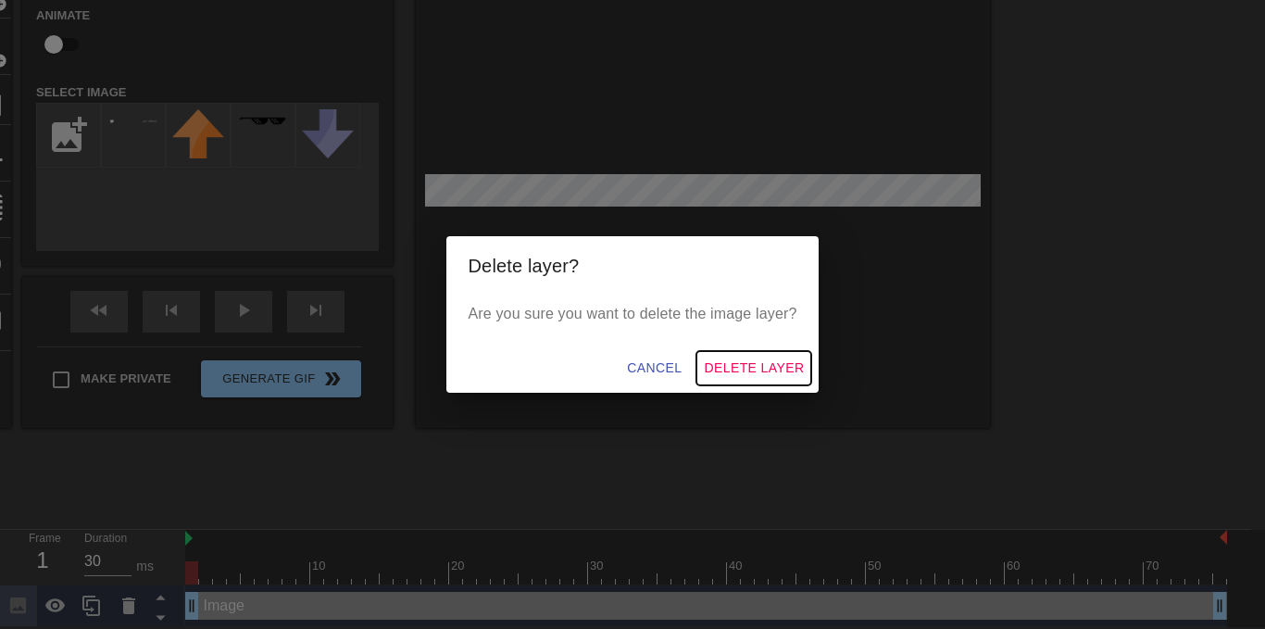
click at [752, 375] on span "Delete Layer" at bounding box center [754, 368] width 100 height 23
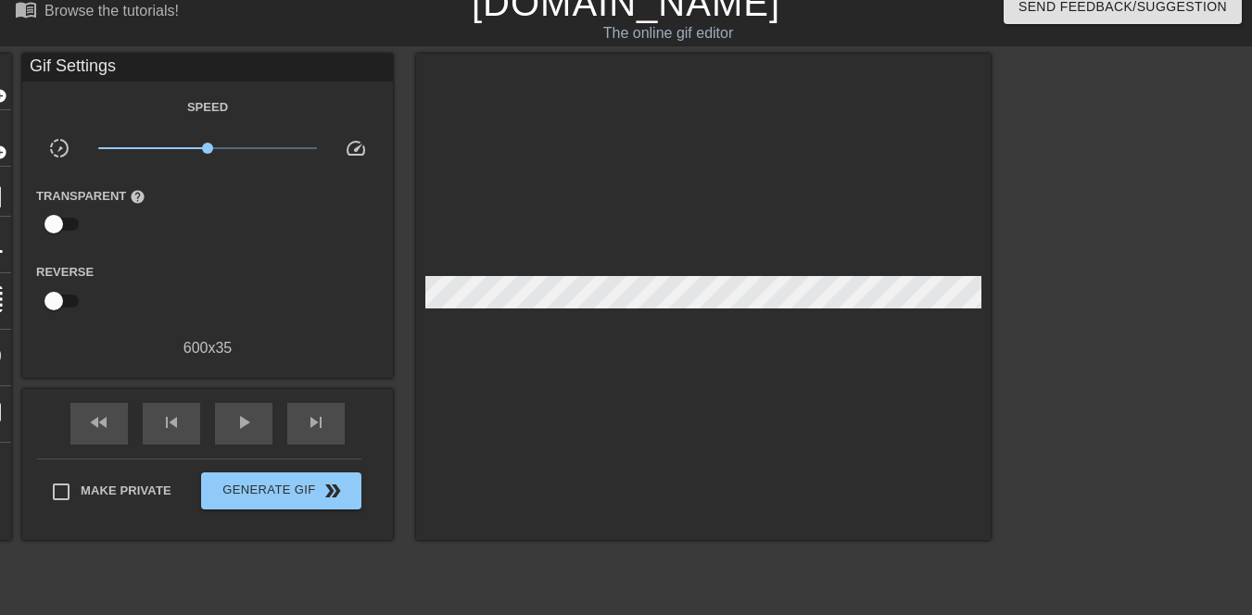
scroll to position [0, 0]
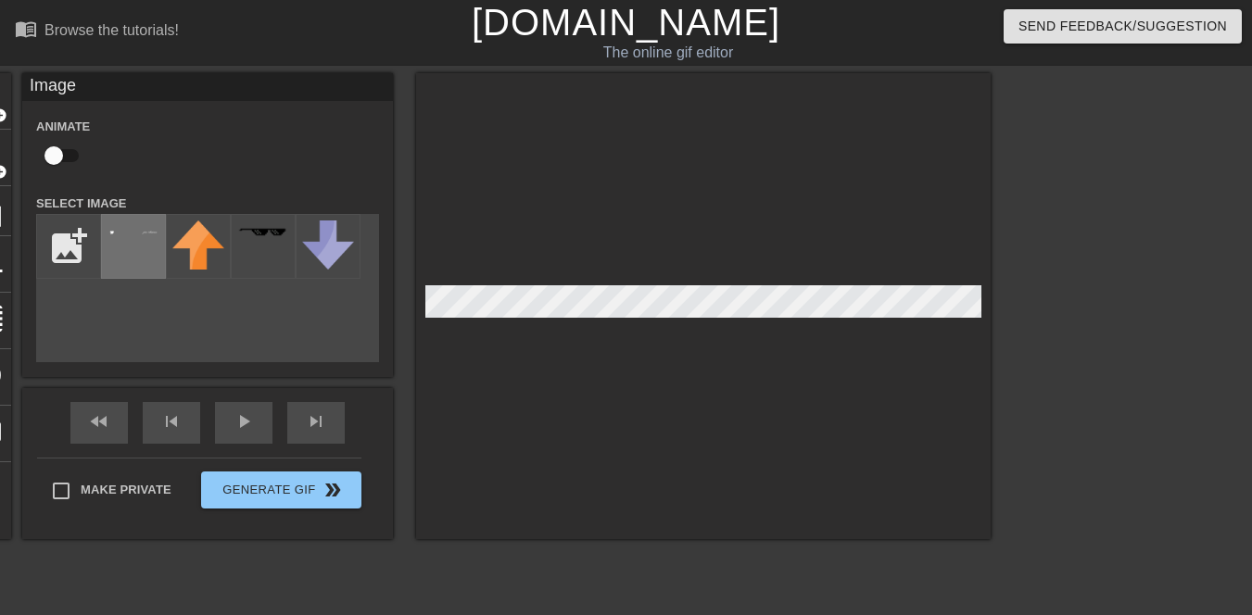
click at [141, 248] on div at bounding box center [133, 246] width 65 height 65
click at [424, 332] on div at bounding box center [703, 306] width 574 height 466
click at [1108, 304] on div at bounding box center [1152, 351] width 278 height 556
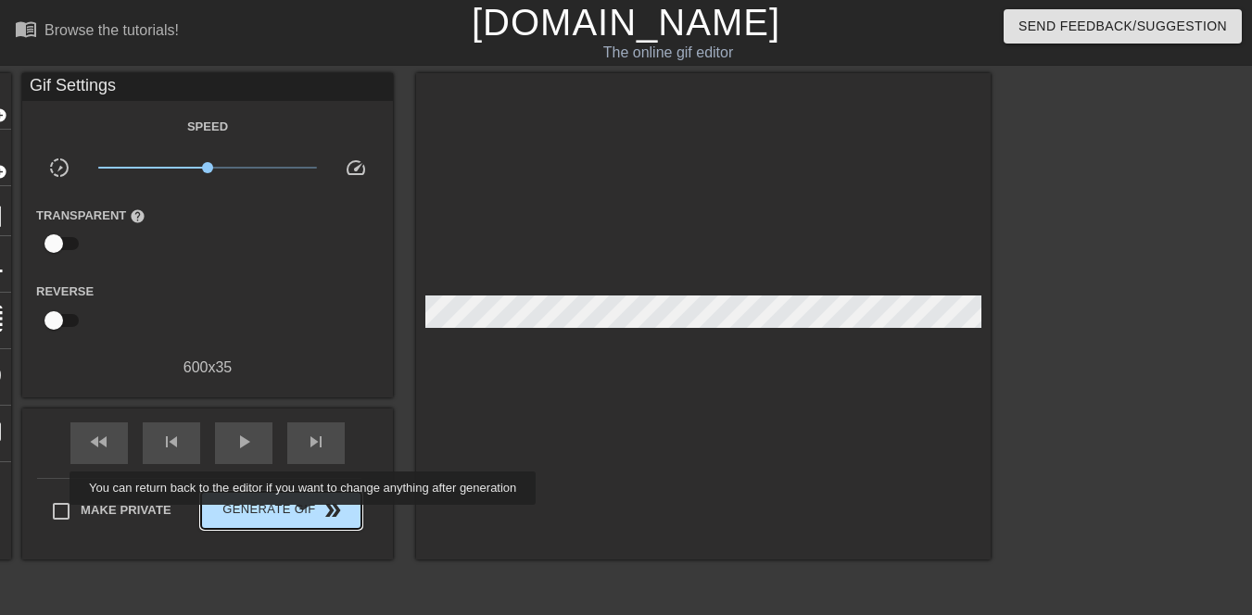
click at [301, 514] on span "Generate Gif double_arrow" at bounding box center [280, 510] width 145 height 22
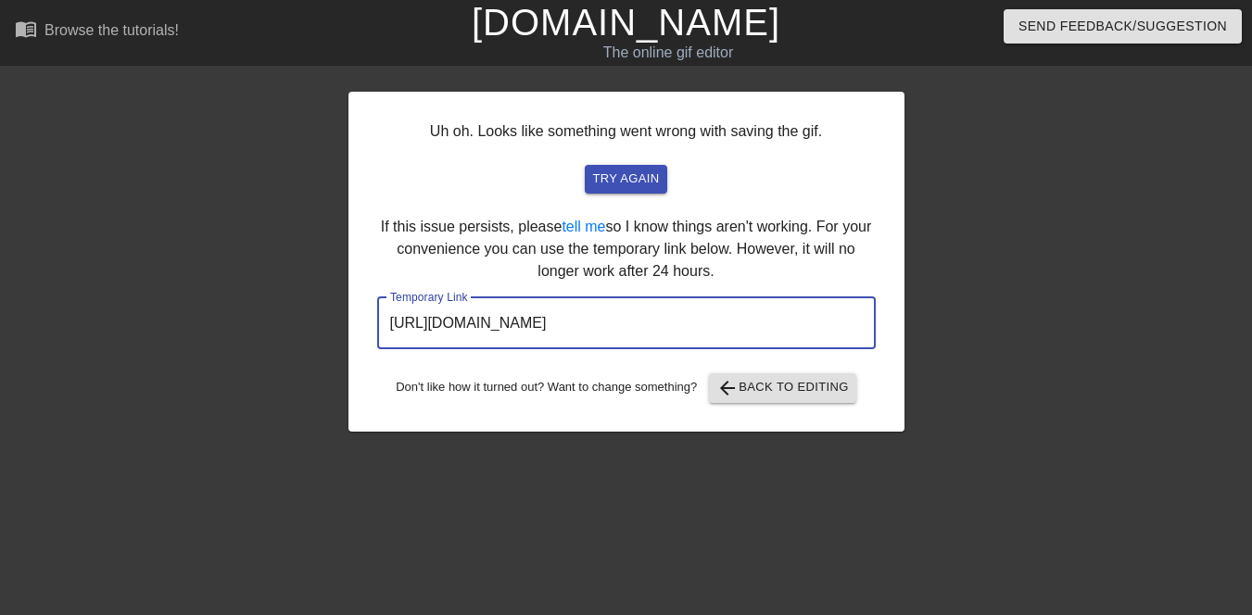
click at [549, 318] on input "[URL][DOMAIN_NAME]" at bounding box center [626, 323] width 498 height 52
